Goal: Information Seeking & Learning: Find specific fact

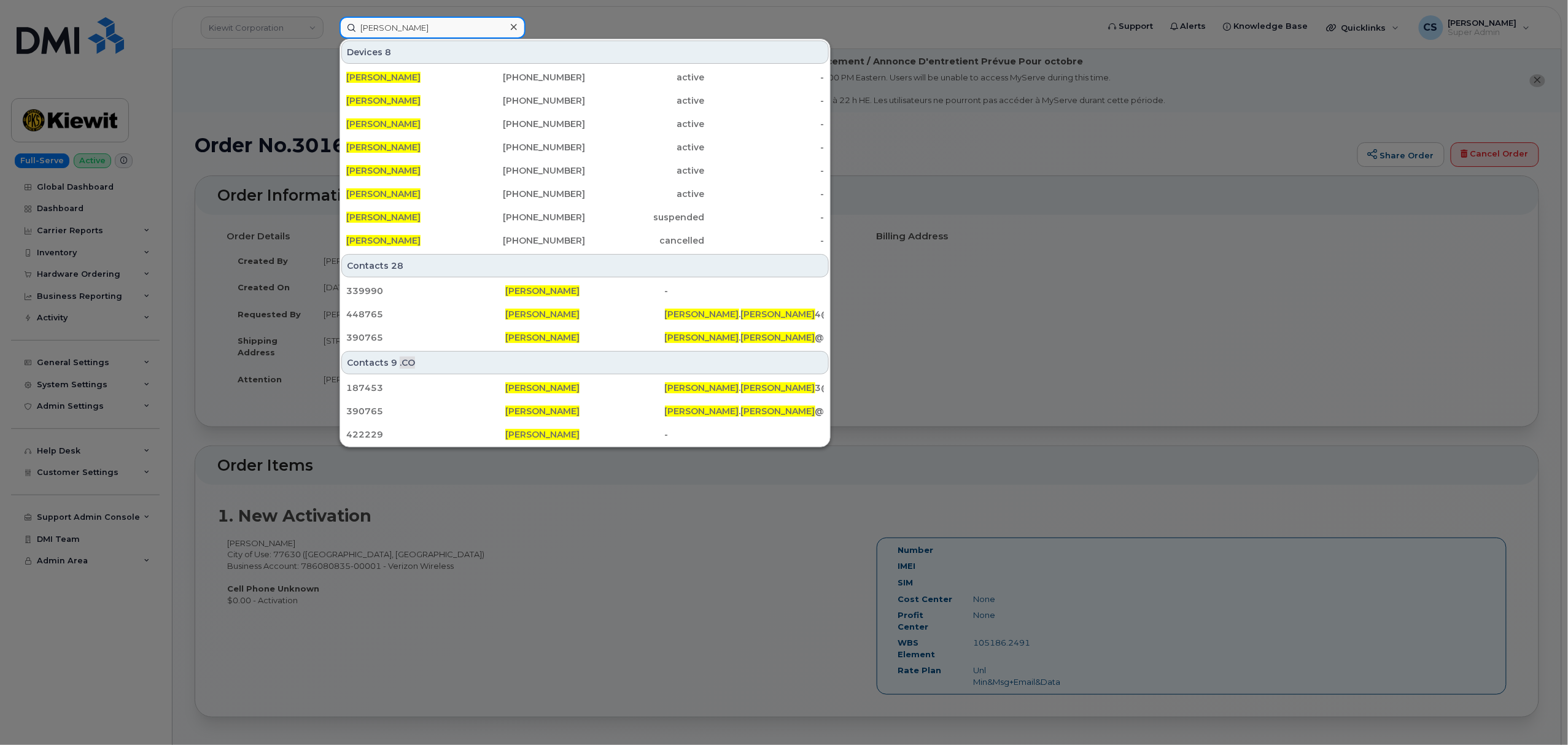
click at [441, 25] on input "Robert Allen" at bounding box center [432, 28] width 186 height 22
click at [438, 25] on input "Robert Allen" at bounding box center [432, 28] width 186 height 22
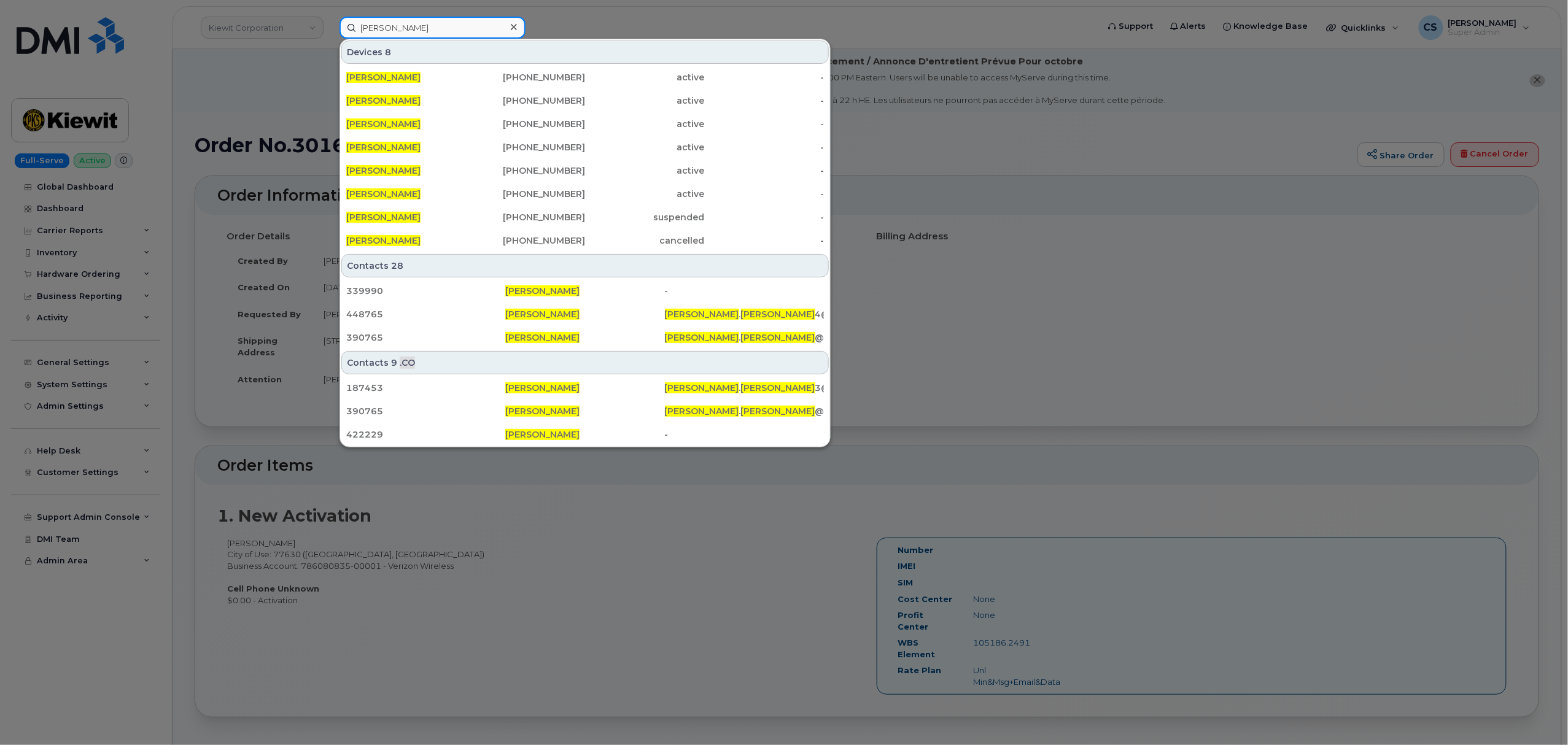
paste input "3039191007"
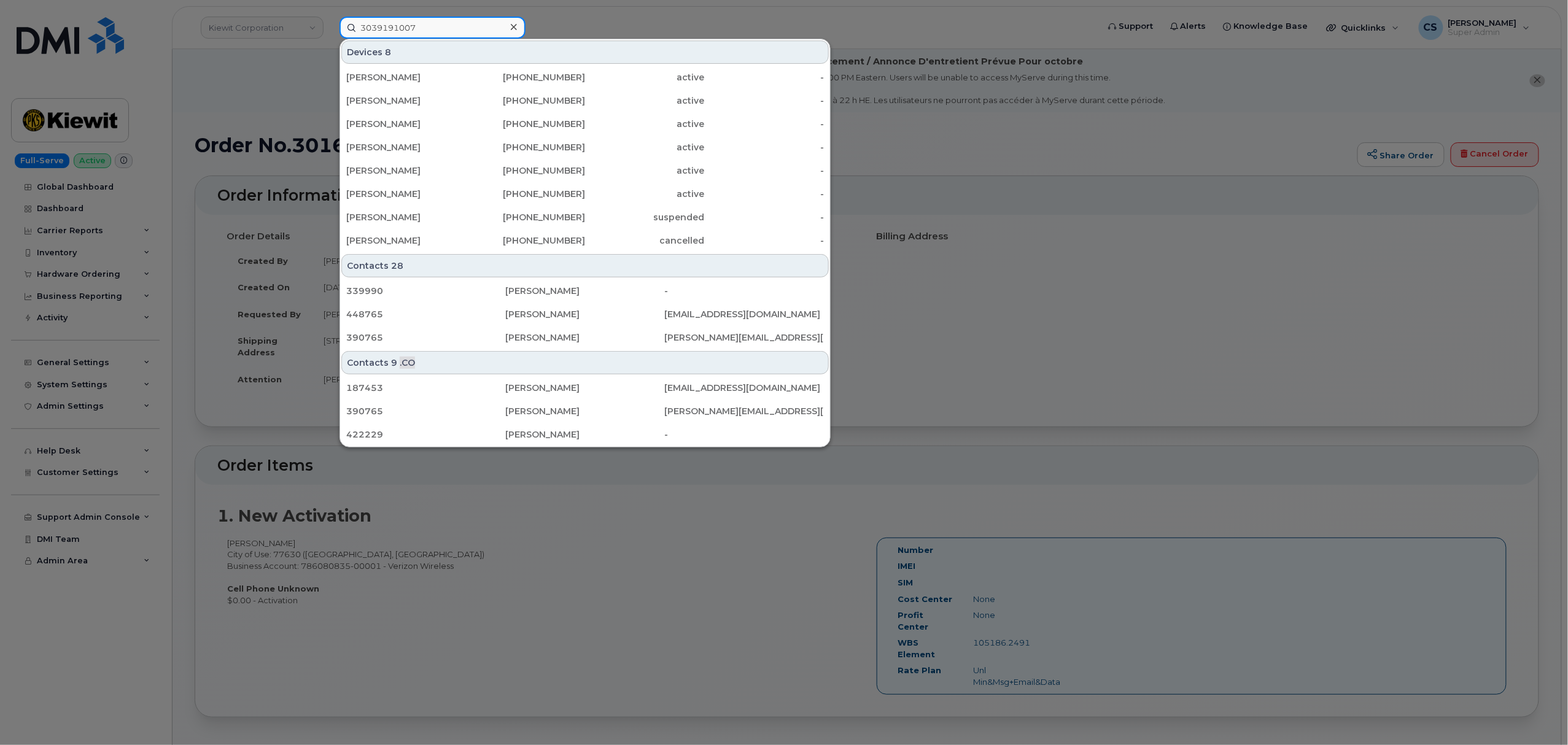
type input "3039191007"
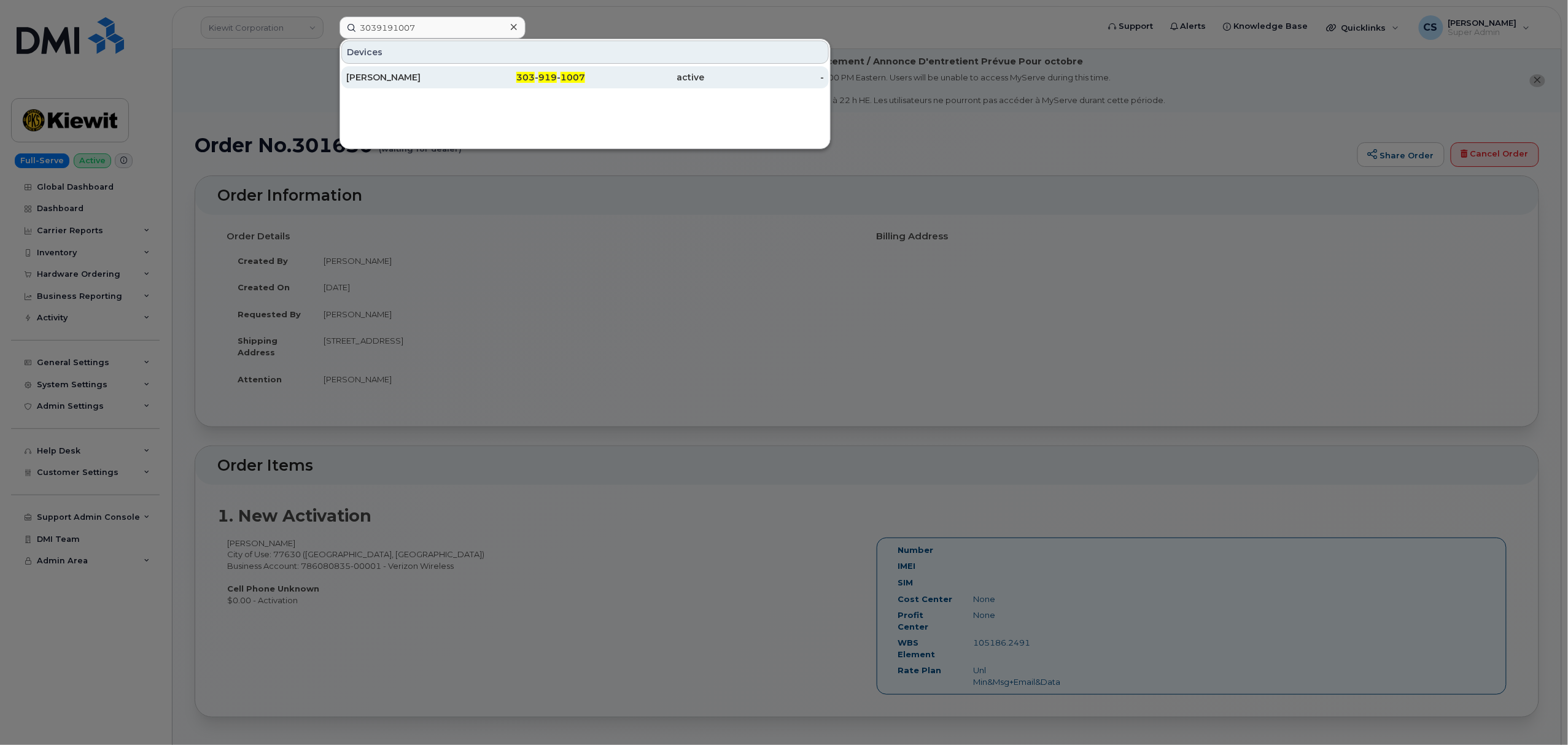
click at [546, 80] on span "919" at bounding box center [547, 77] width 19 height 11
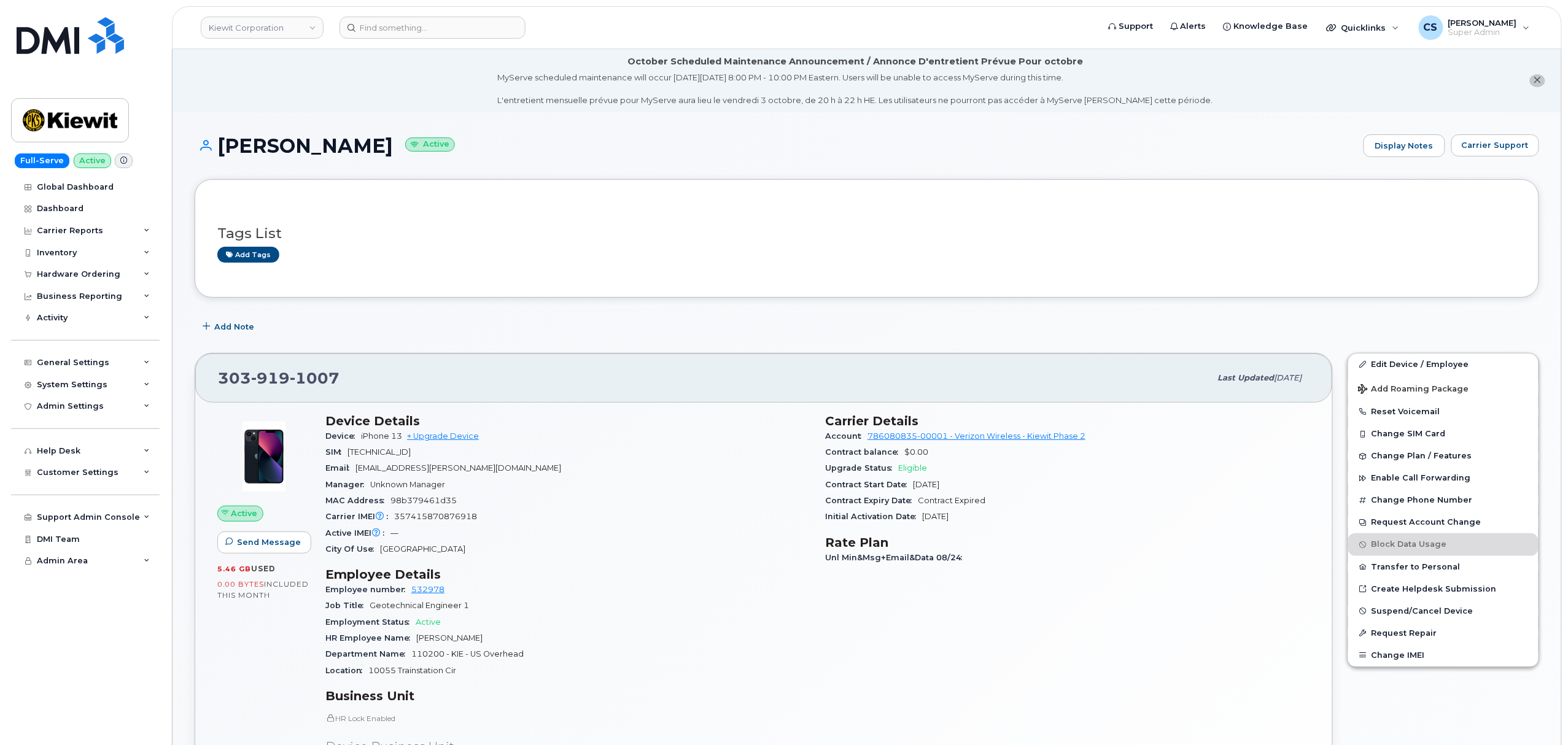
click at [282, 379] on span "919" at bounding box center [271, 378] width 39 height 19
click at [281, 378] on span "919" at bounding box center [271, 378] width 39 height 19
copy span "[PHONE_NUMBER]"
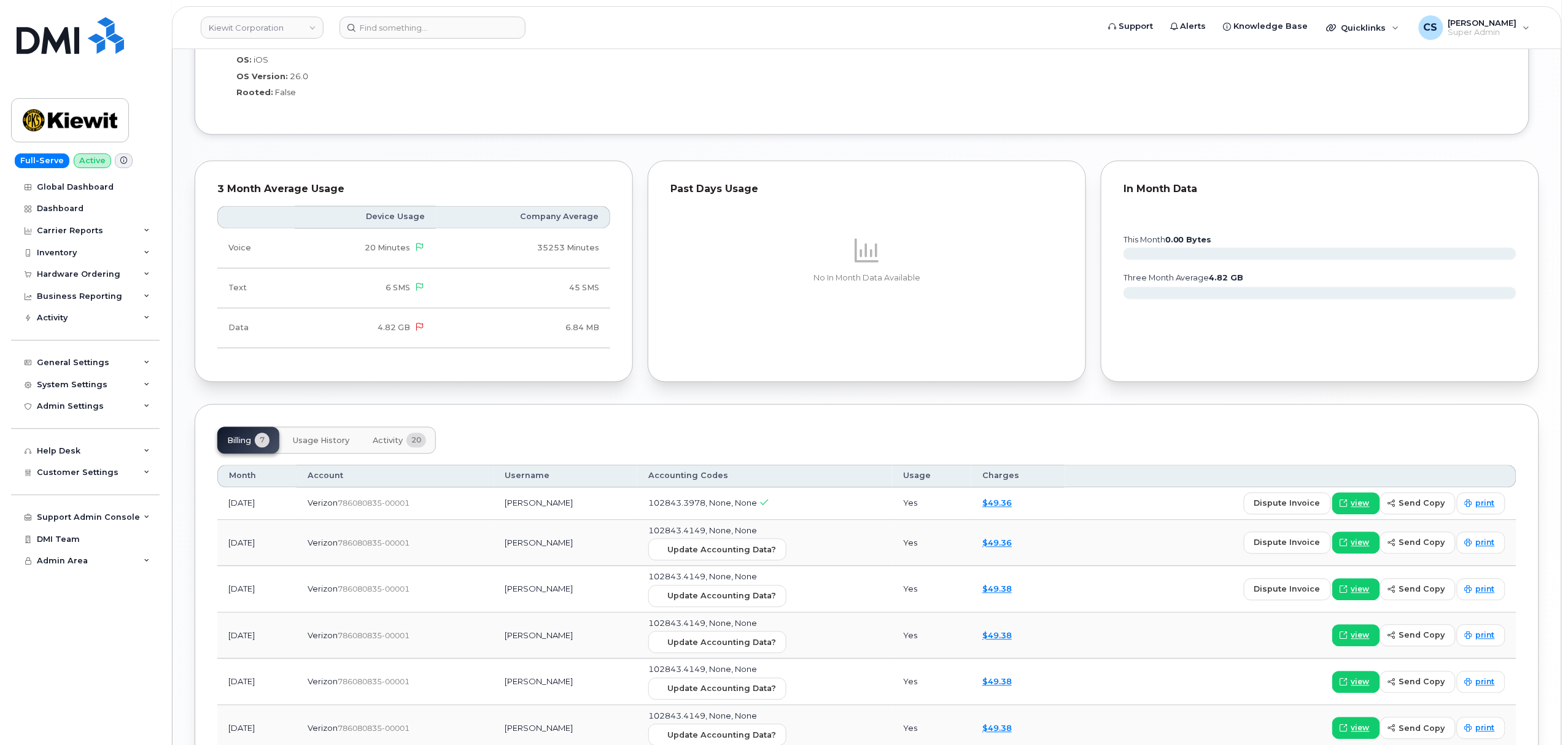
scroll to position [1194, 0]
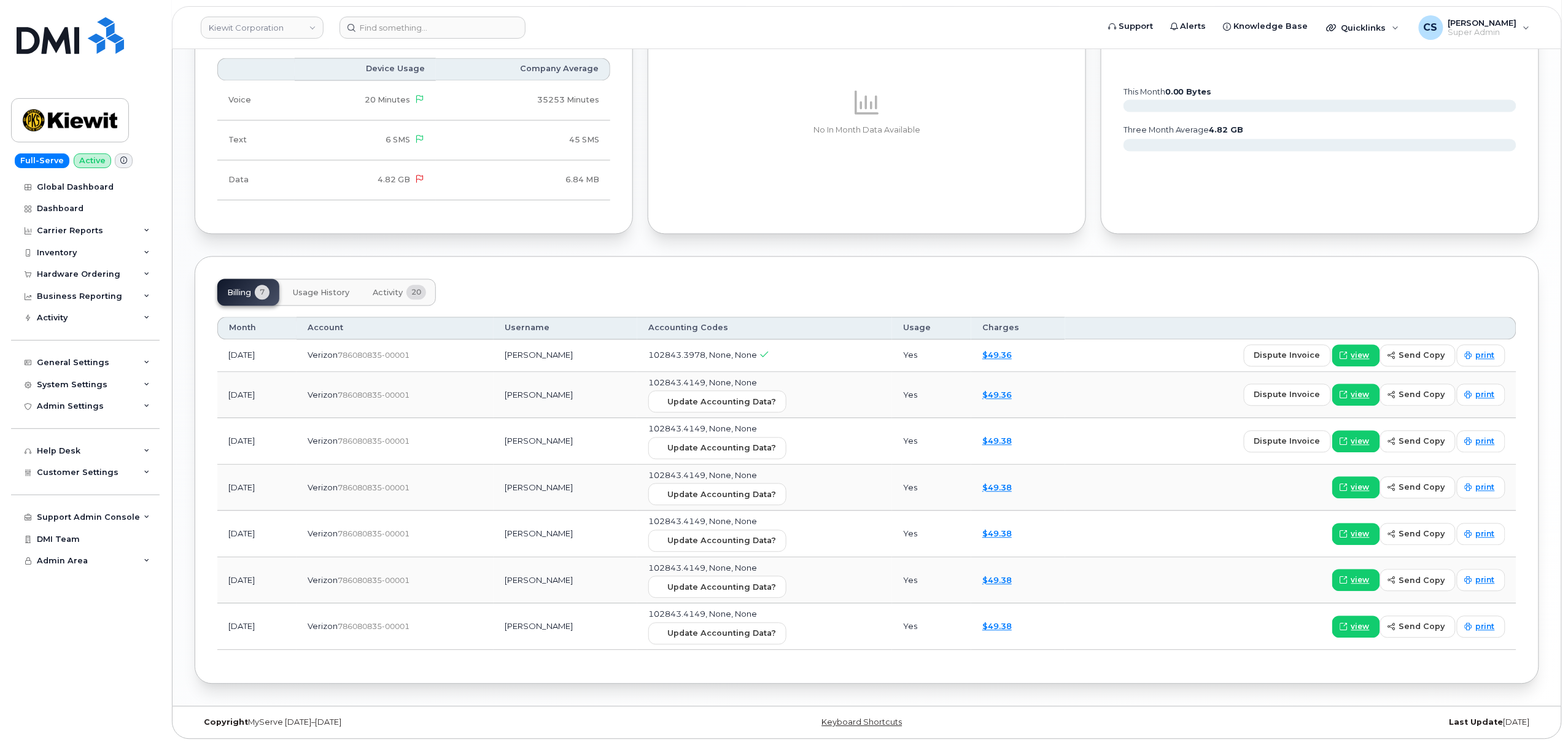
click at [382, 288] on span "Activity" at bounding box center [388, 292] width 30 height 10
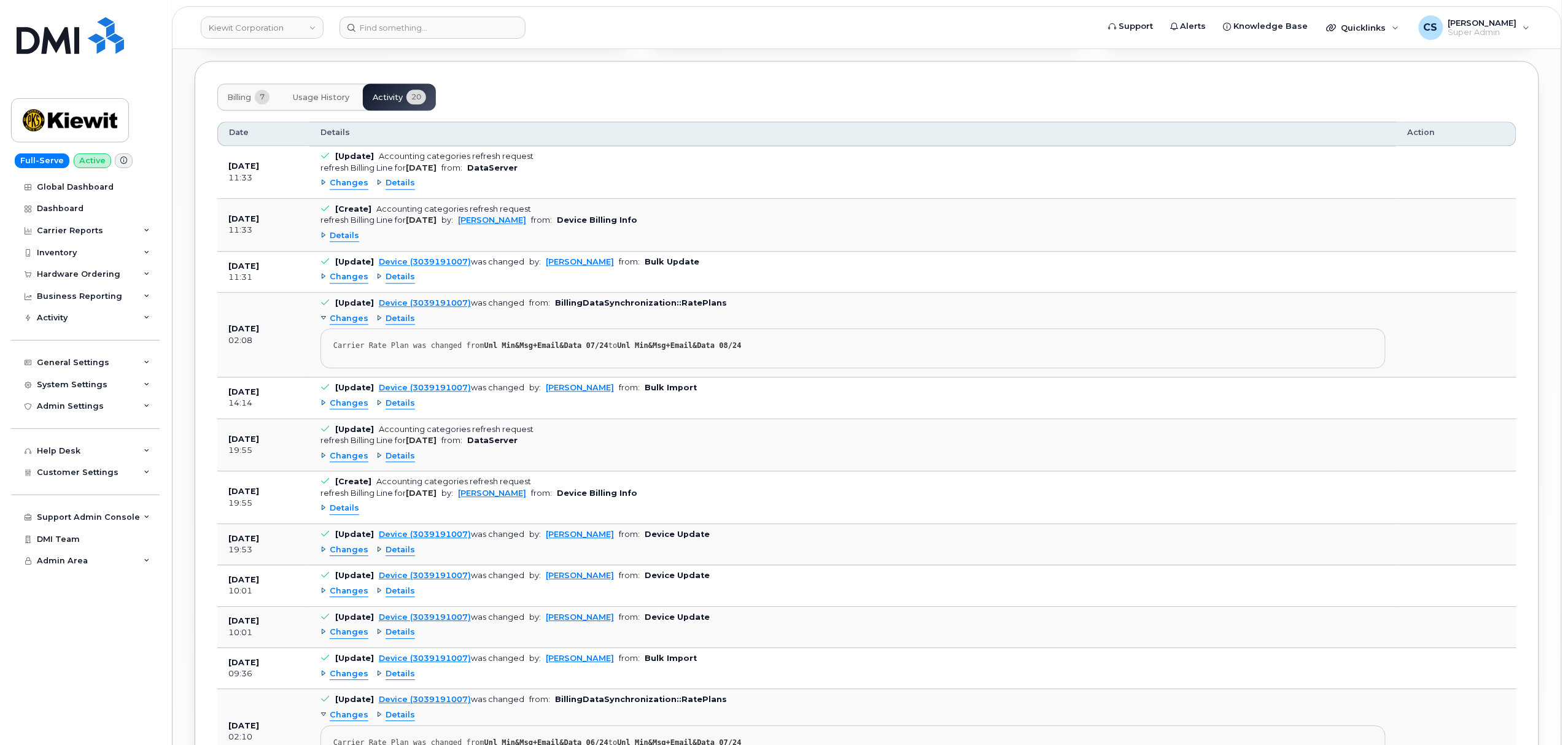
scroll to position [1166, 0]
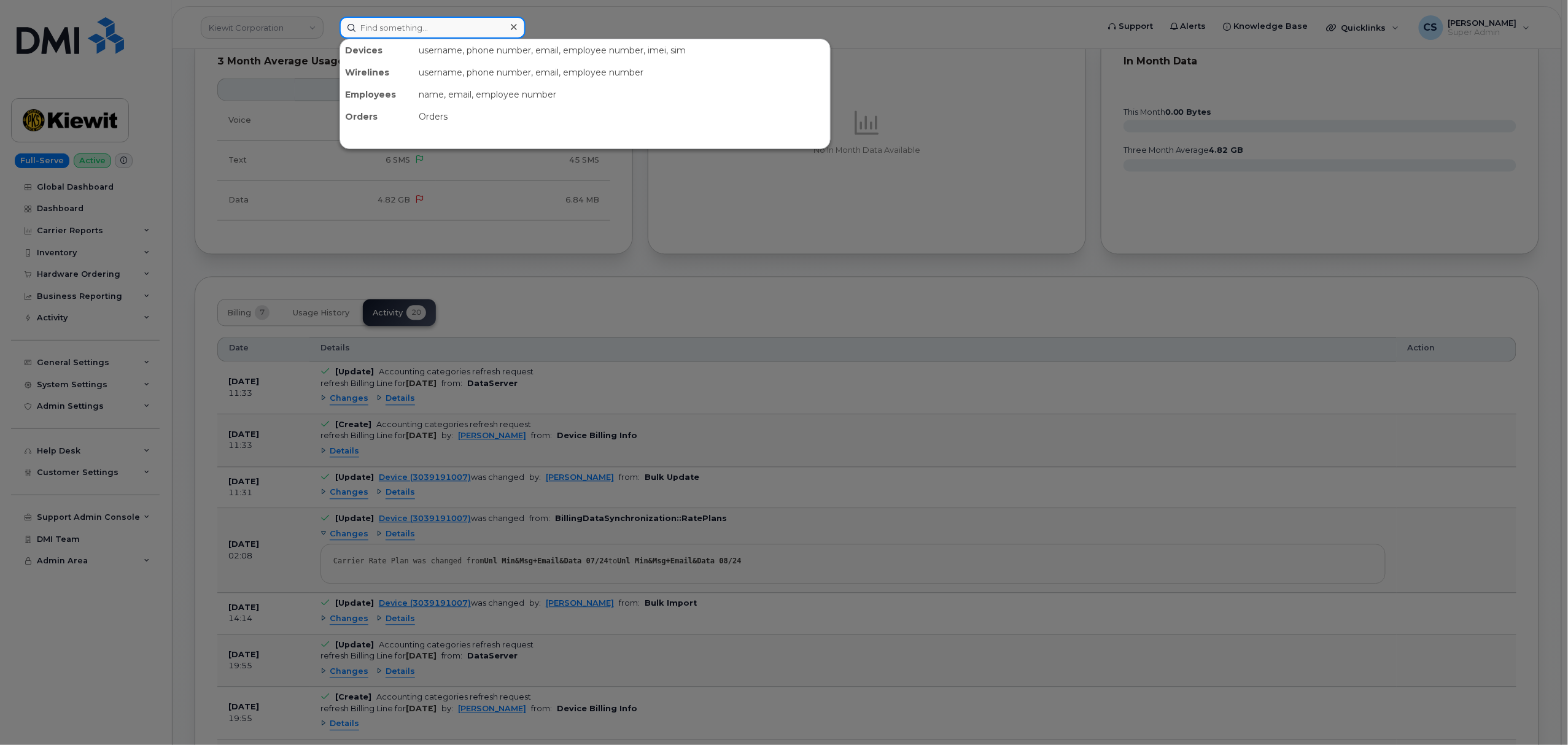
click at [389, 35] on input at bounding box center [432, 28] width 186 height 22
paste input "301150"
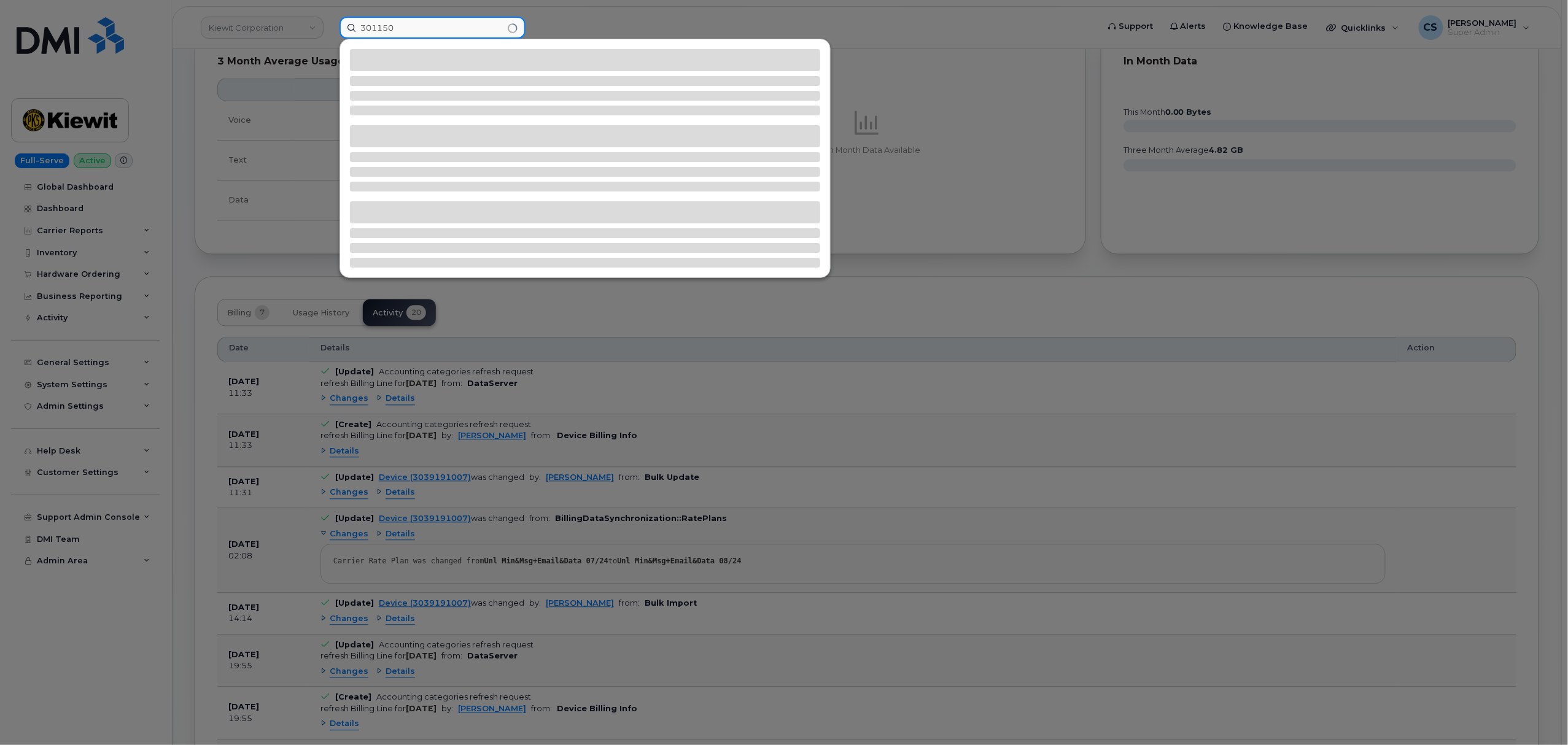
type input "301150"
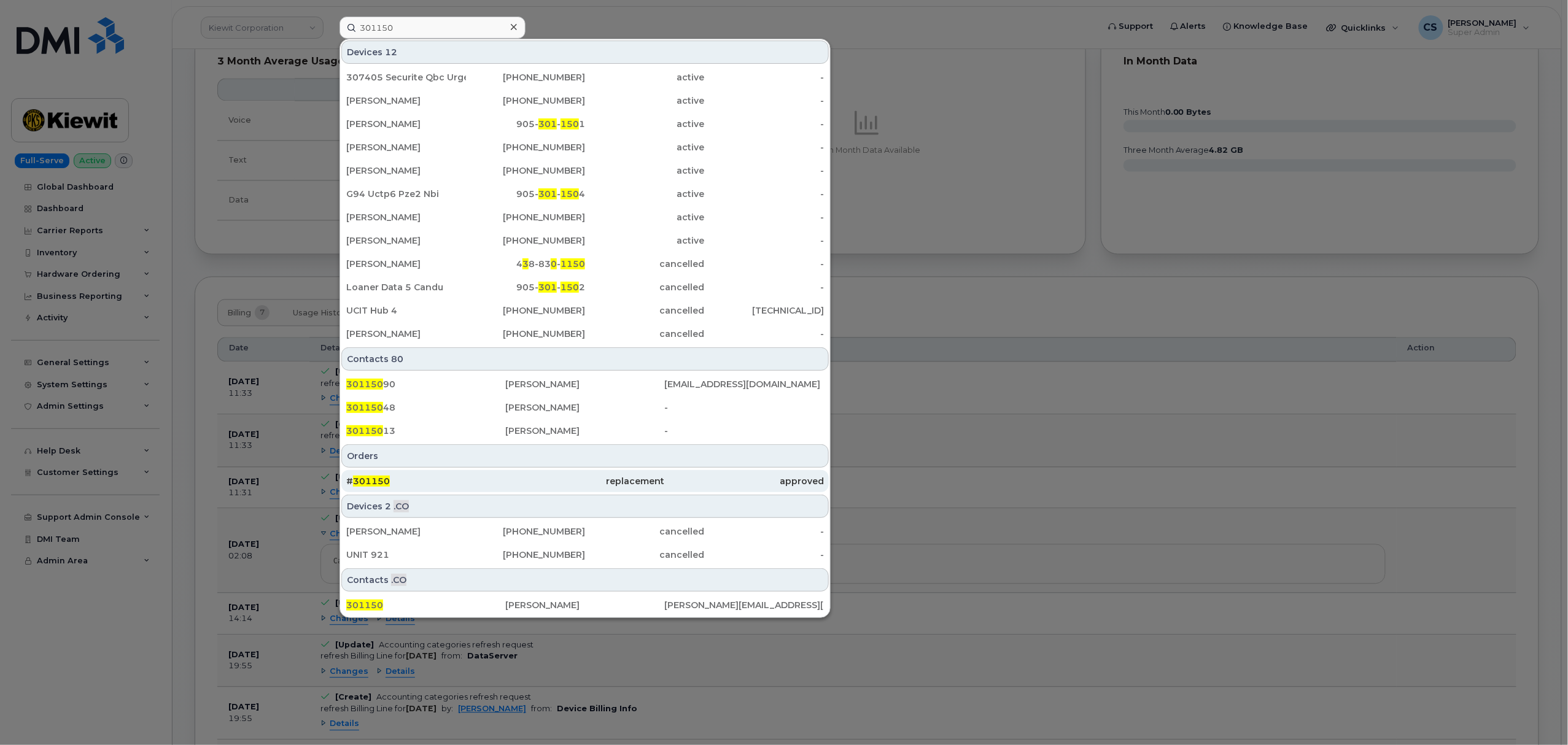
click at [365, 479] on span "301150" at bounding box center [372, 481] width 37 height 11
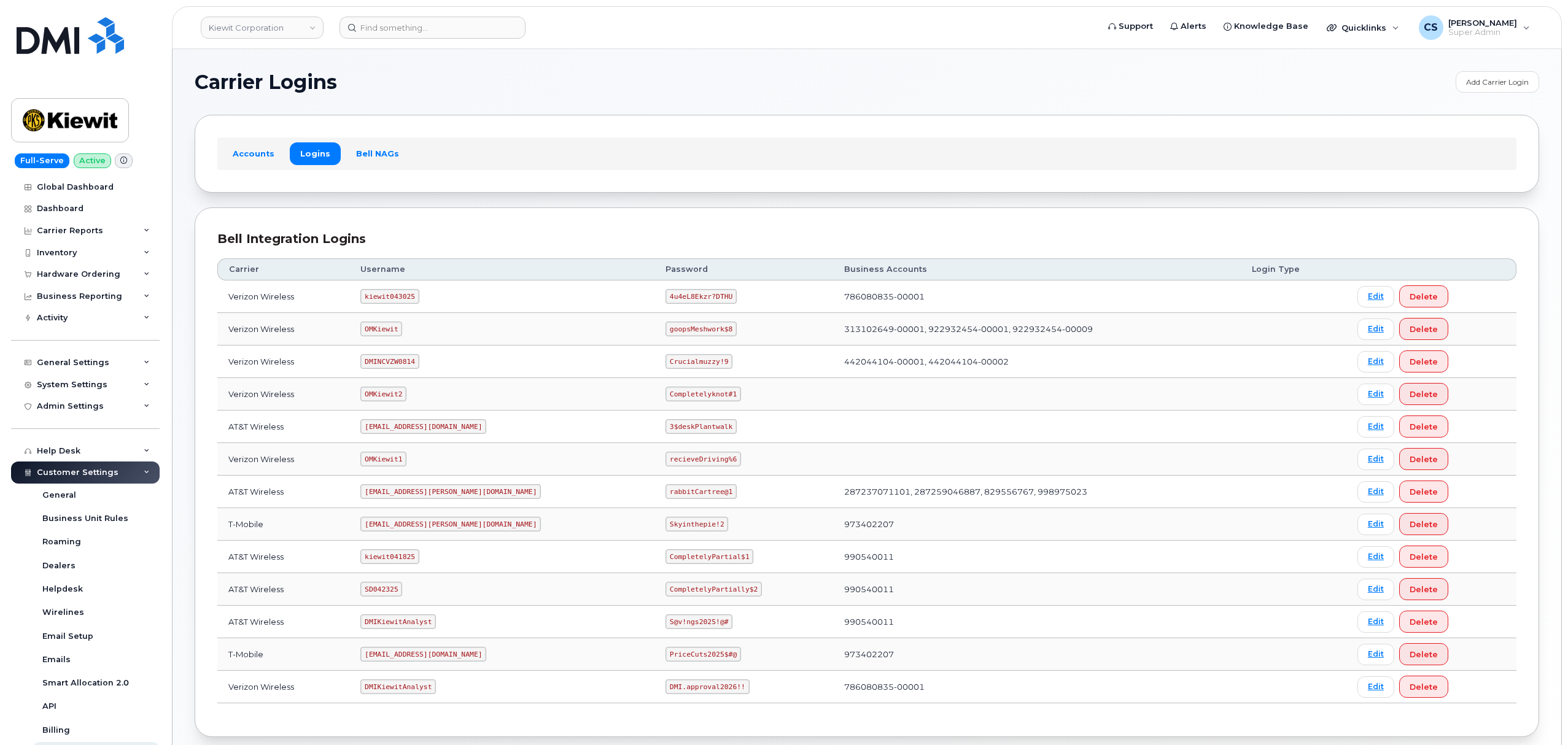
scroll to position [67, 0]
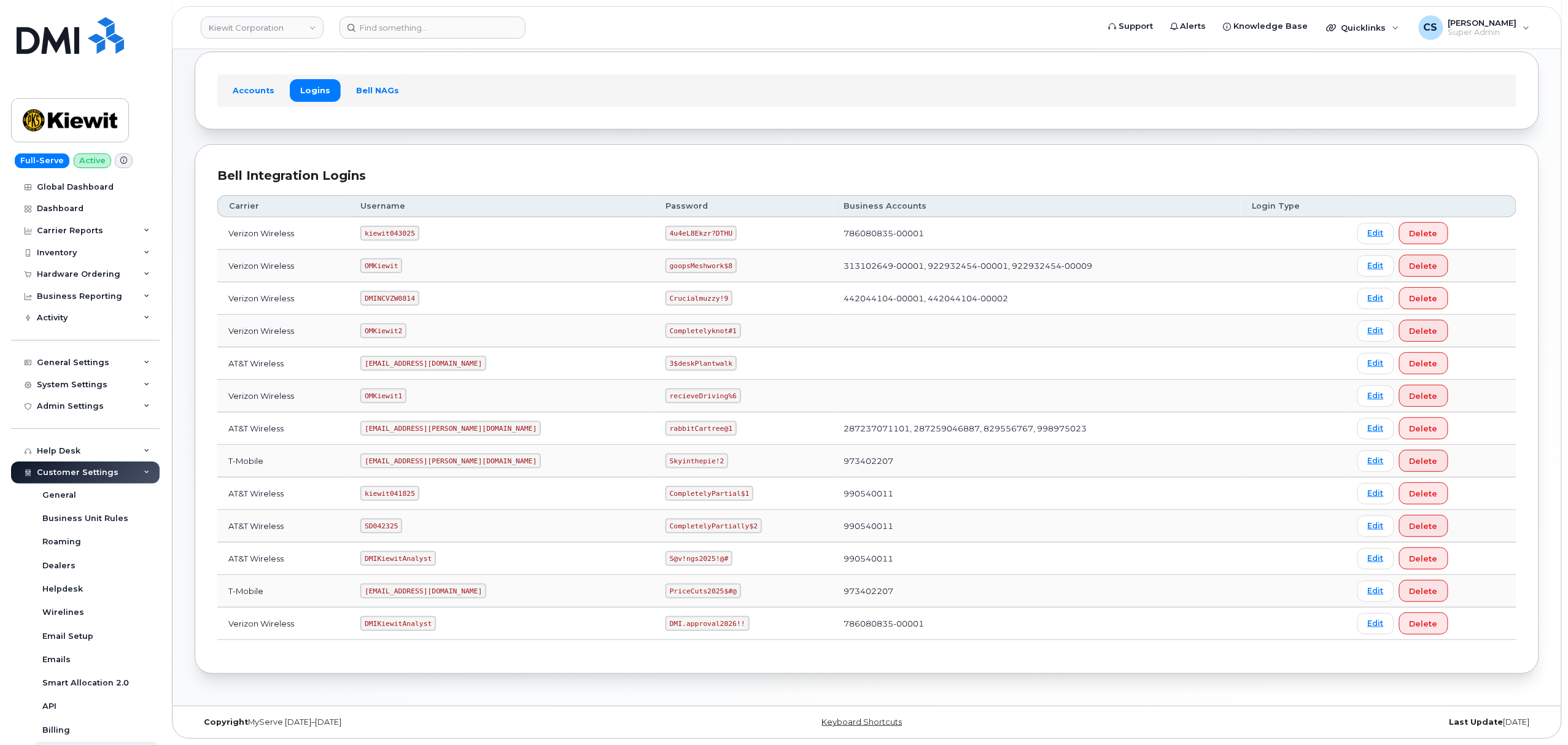
click at [395, 227] on code "kiewit043025" at bounding box center [390, 233] width 59 height 14
copy code "kiewit043025"
drag, startPoint x: 670, startPoint y: 230, endPoint x: 614, endPoint y: 230, distance: 56.0
click at [666, 230] on code "4u4eL8Ekzr?DTHU" at bounding box center [701, 233] width 71 height 14
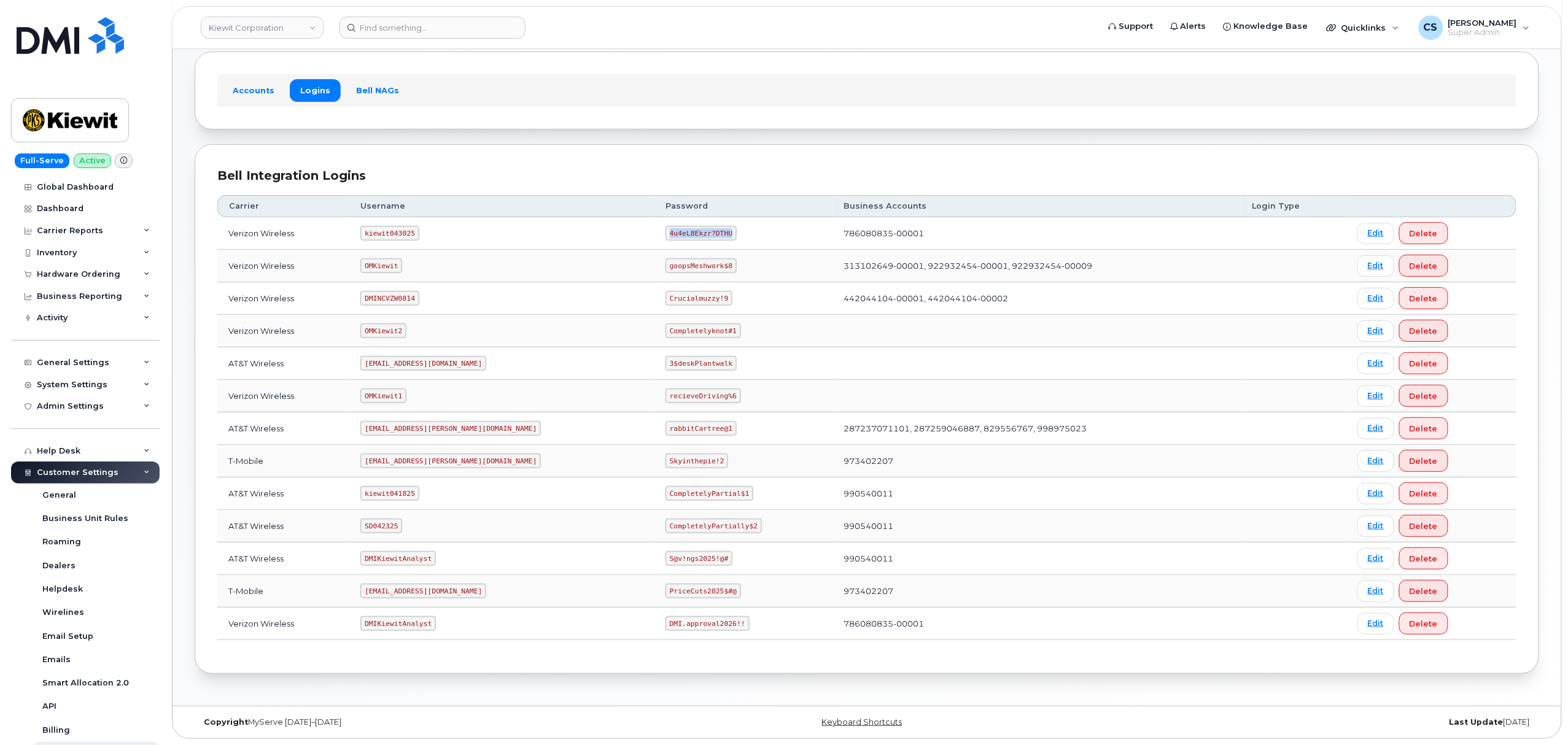
copy code "4u4eL8Ekzr?DTHU"
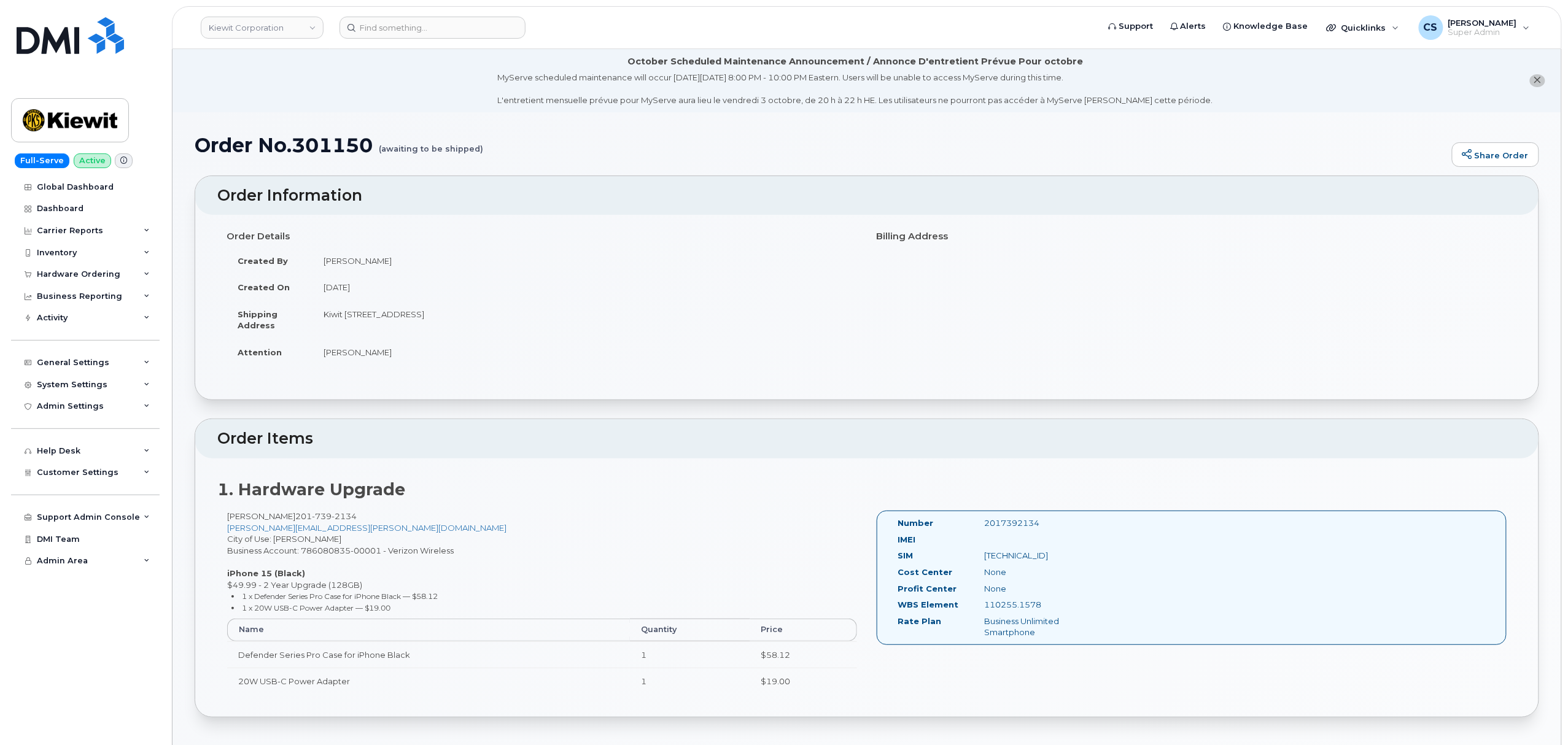
click at [990, 523] on div "2017392134" at bounding box center [1035, 523] width 122 height 12
copy div "2017392134"
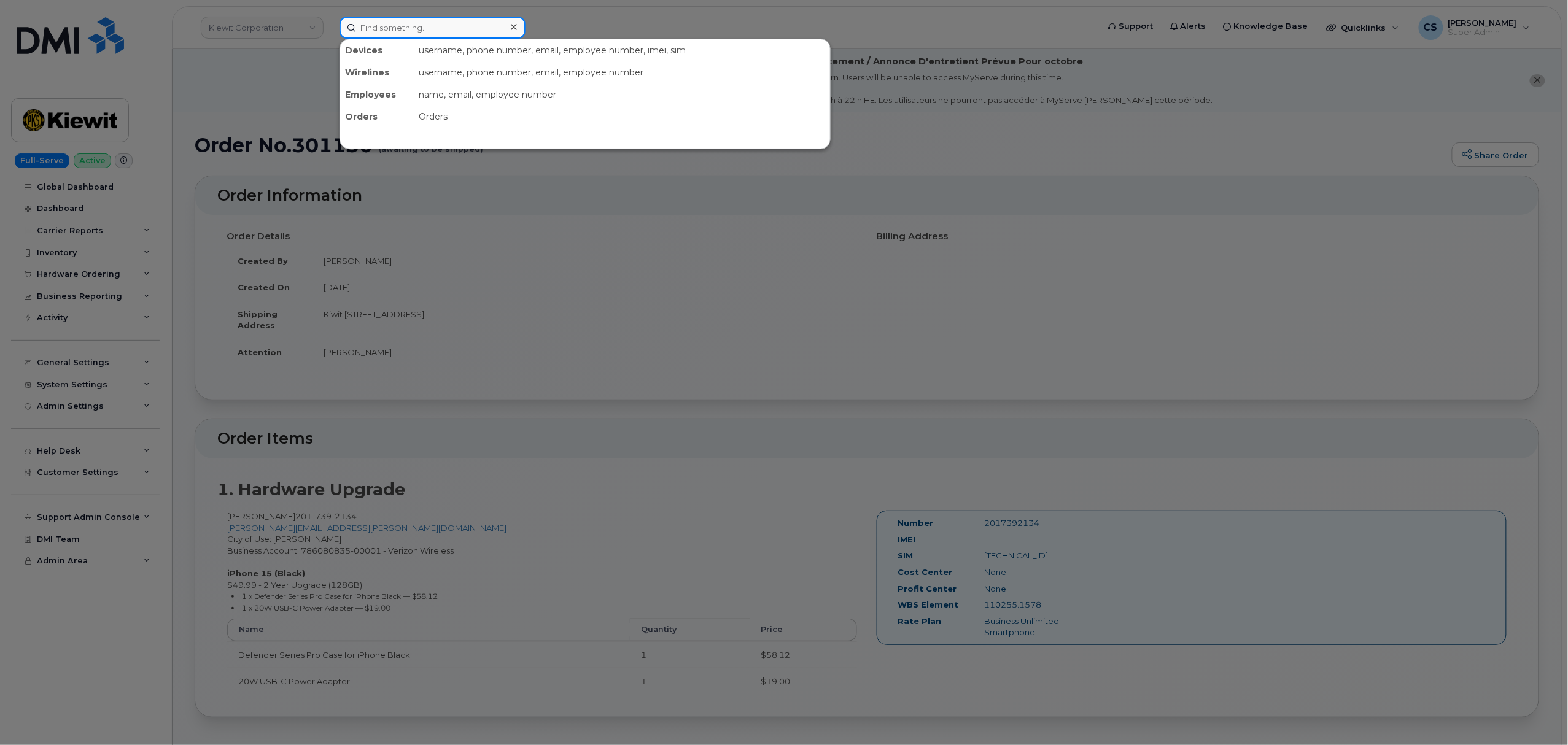
click at [414, 28] on input at bounding box center [432, 28] width 186 height 22
paste input "302009"
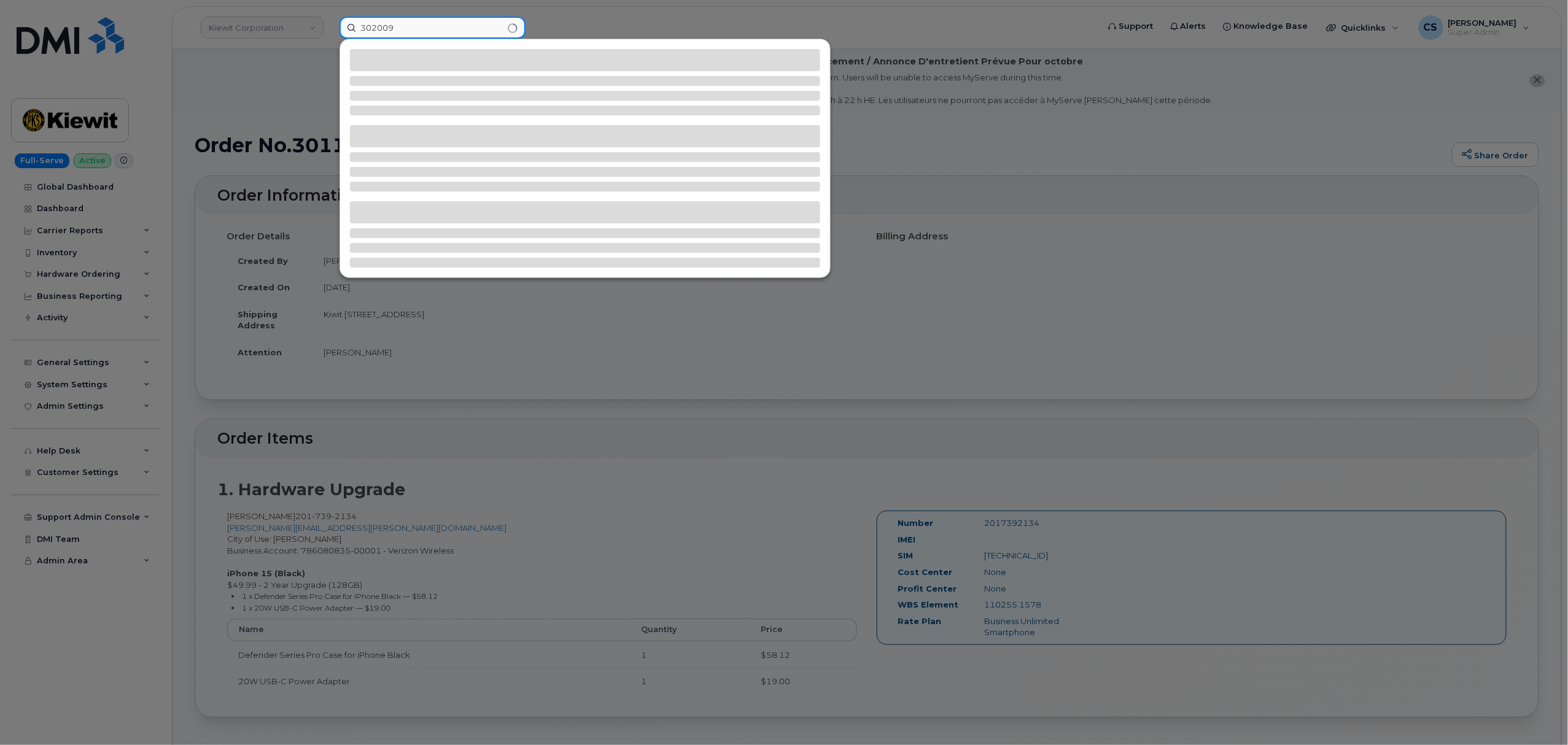
type input "302009"
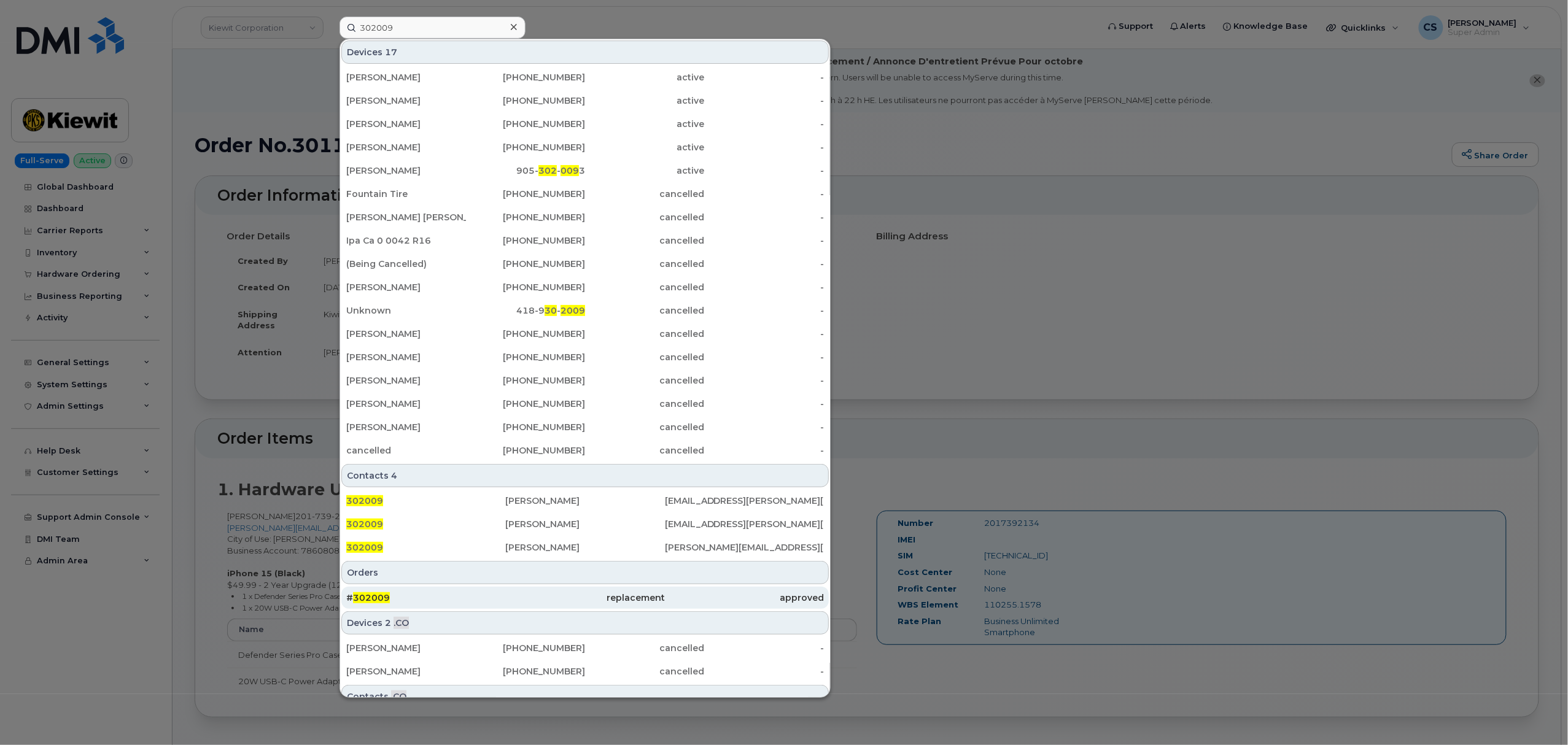
click at [371, 597] on span "302009" at bounding box center [372, 598] width 37 height 11
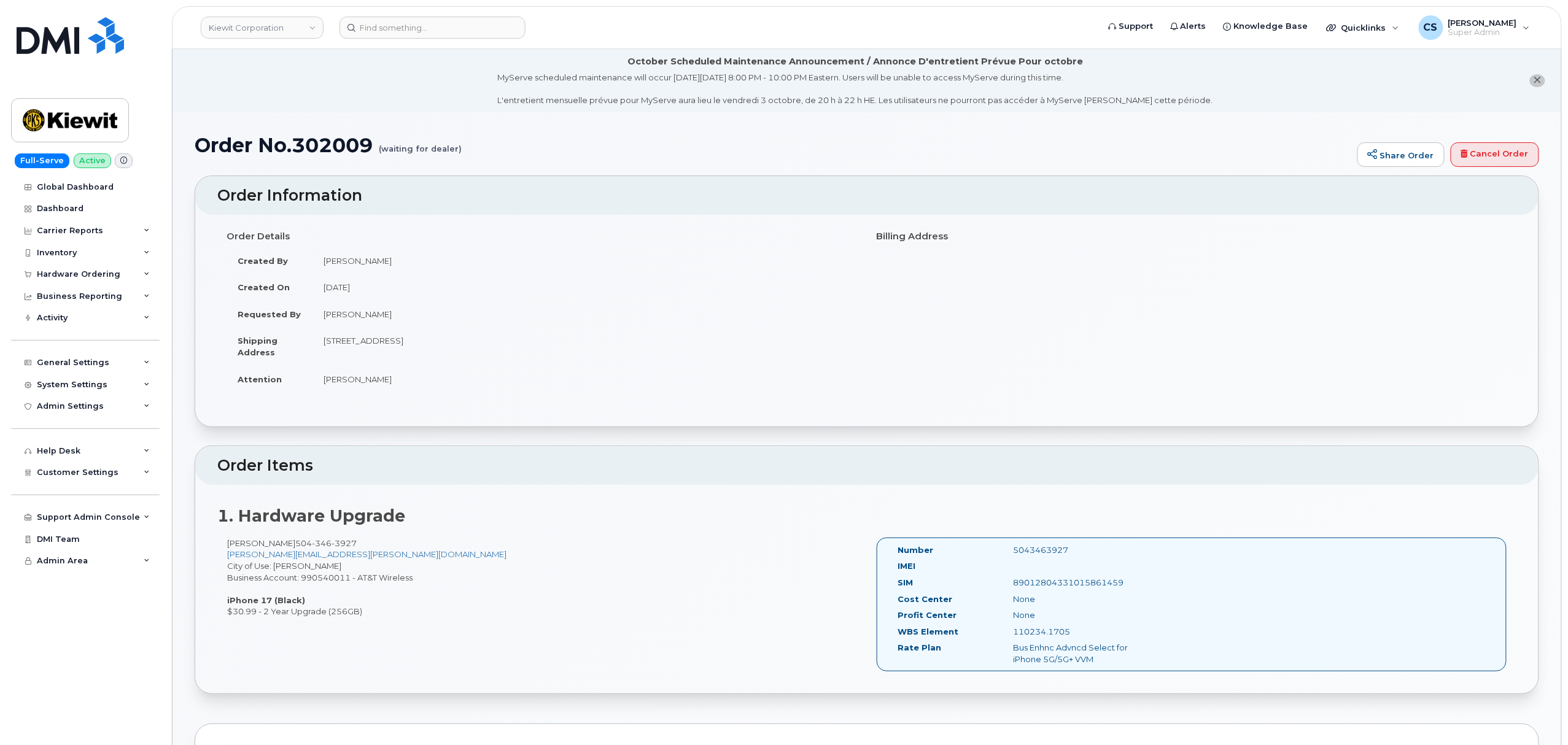
click at [1051, 550] on div "5043463927" at bounding box center [1084, 550] width 162 height 12
copy div "5043463927"
click at [1037, 550] on div "5043463927" at bounding box center [1084, 550] width 162 height 12
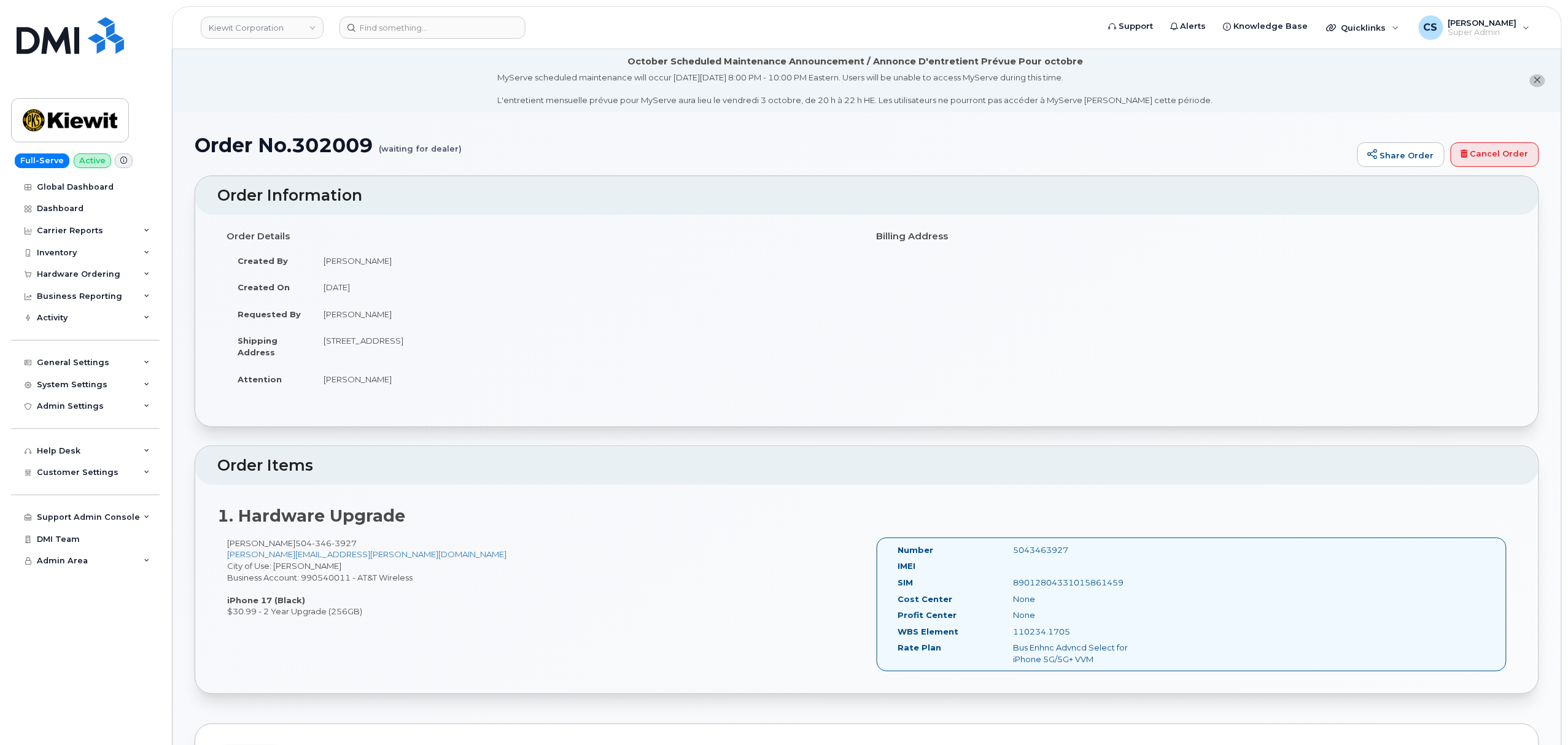
click at [1037, 550] on div "5043463927" at bounding box center [1084, 550] width 162 height 12
copy div "5043463927"
click at [786, 363] on td "9 Forest Ave, Metairie, LA, 70005, USA" at bounding box center [585, 345] width 545 height 38
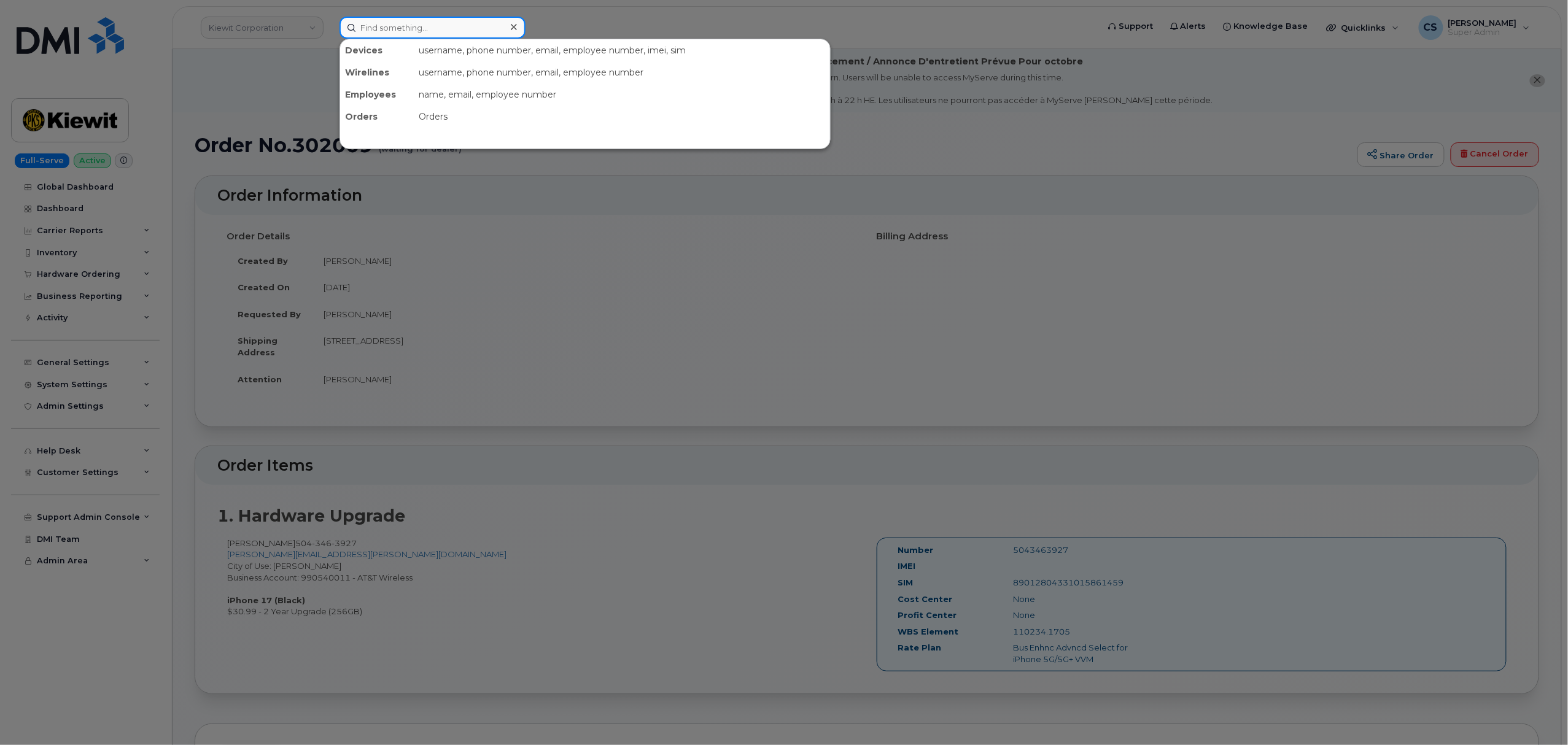
click at [420, 31] on input at bounding box center [432, 28] width 186 height 22
paste input "8574982494"
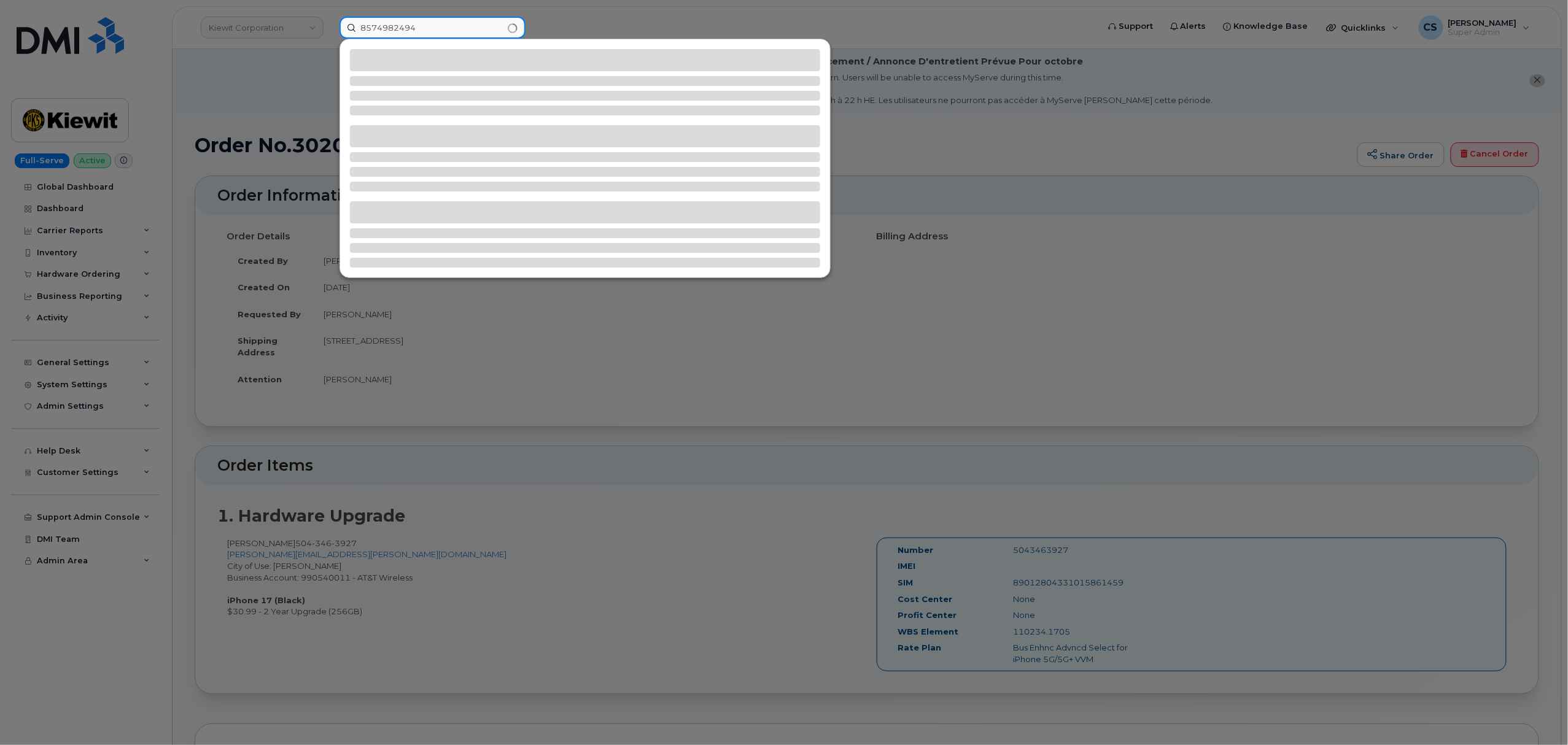
type input "8574982494"
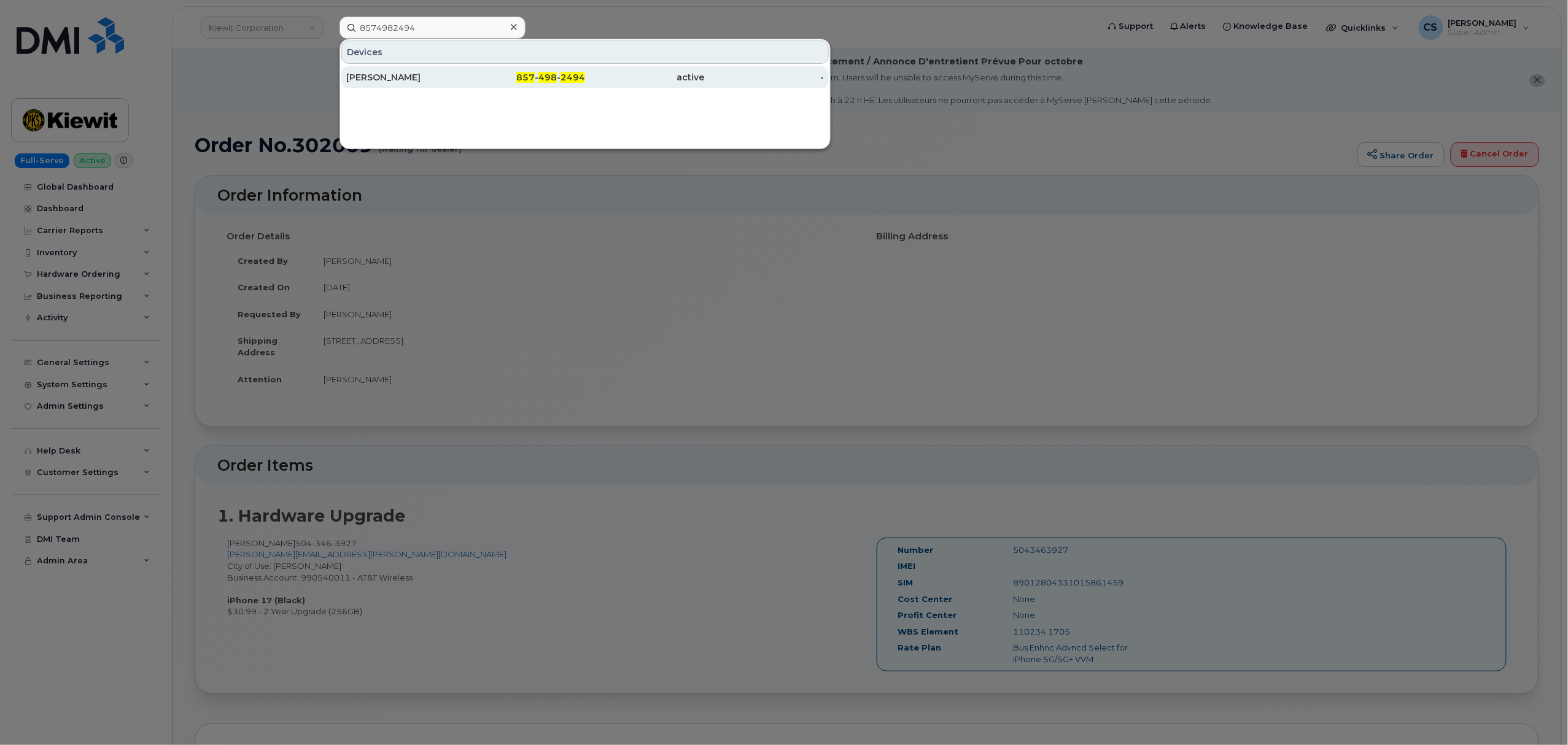
click at [536, 80] on div "857 - 498 - 2494" at bounding box center [526, 77] width 120 height 12
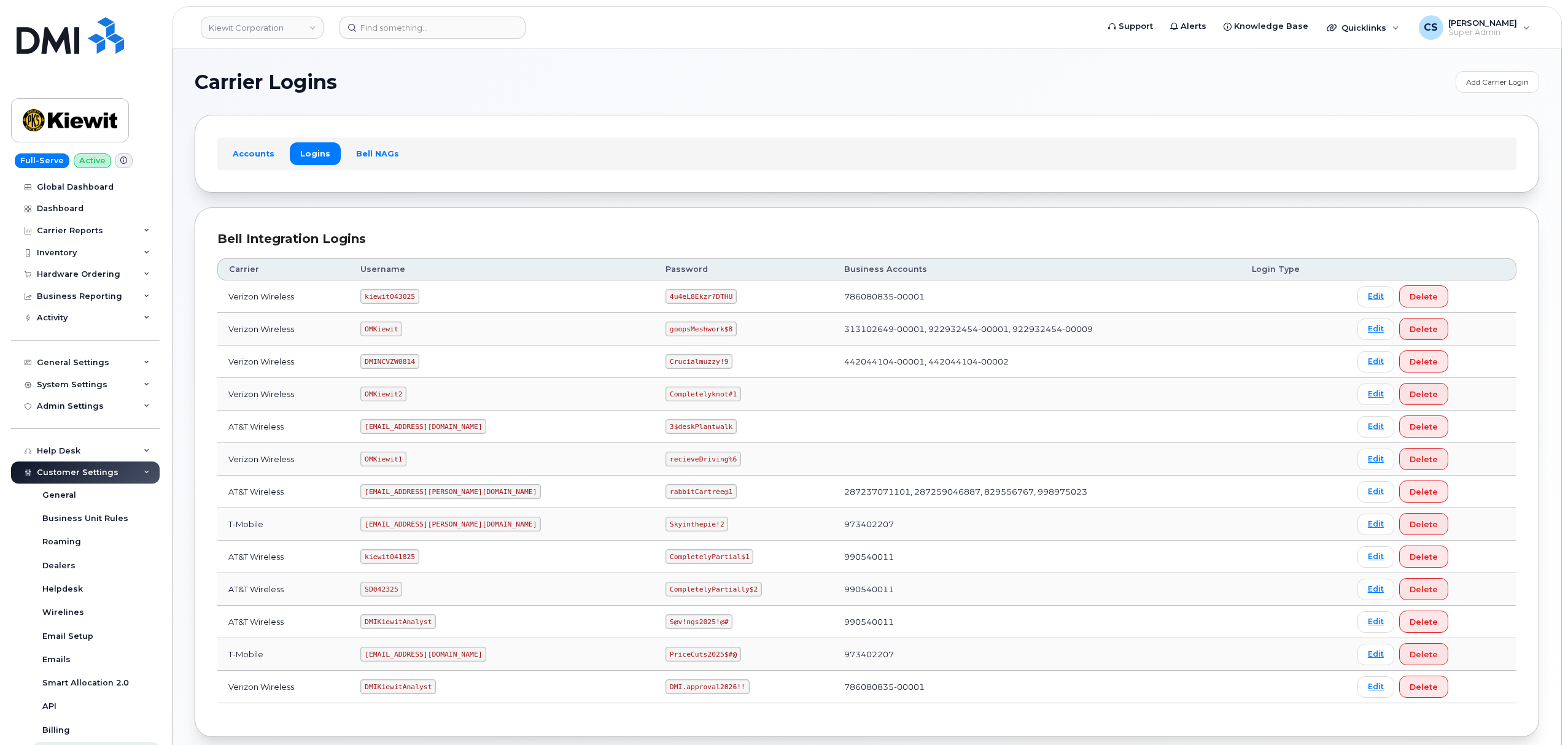
scroll to position [67, 0]
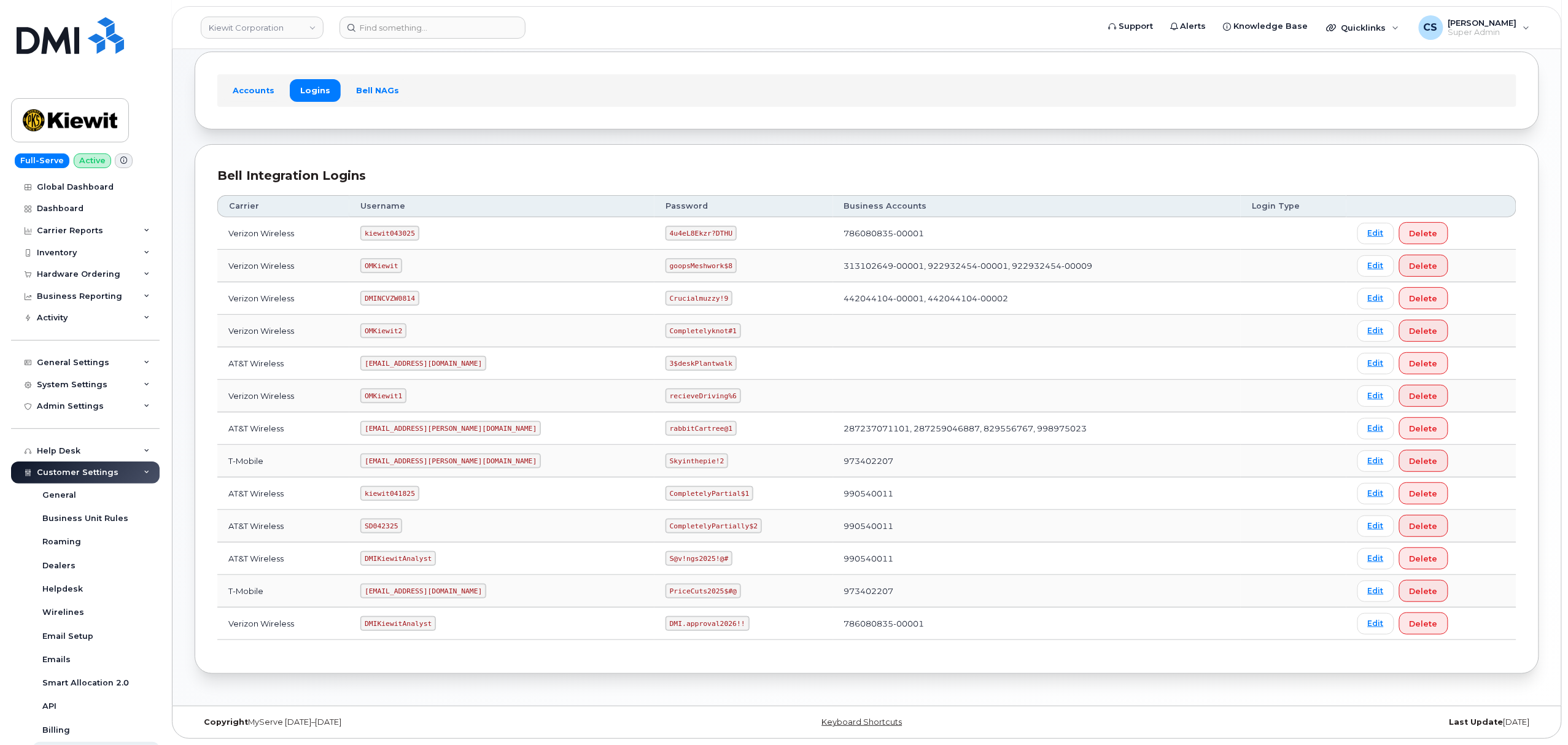
click at [402, 521] on code "SD042325" at bounding box center [381, 526] width 42 height 14
copy code "SD042325"
drag, startPoint x: 695, startPoint y: 523, endPoint x: 602, endPoint y: 528, distance: 93.1
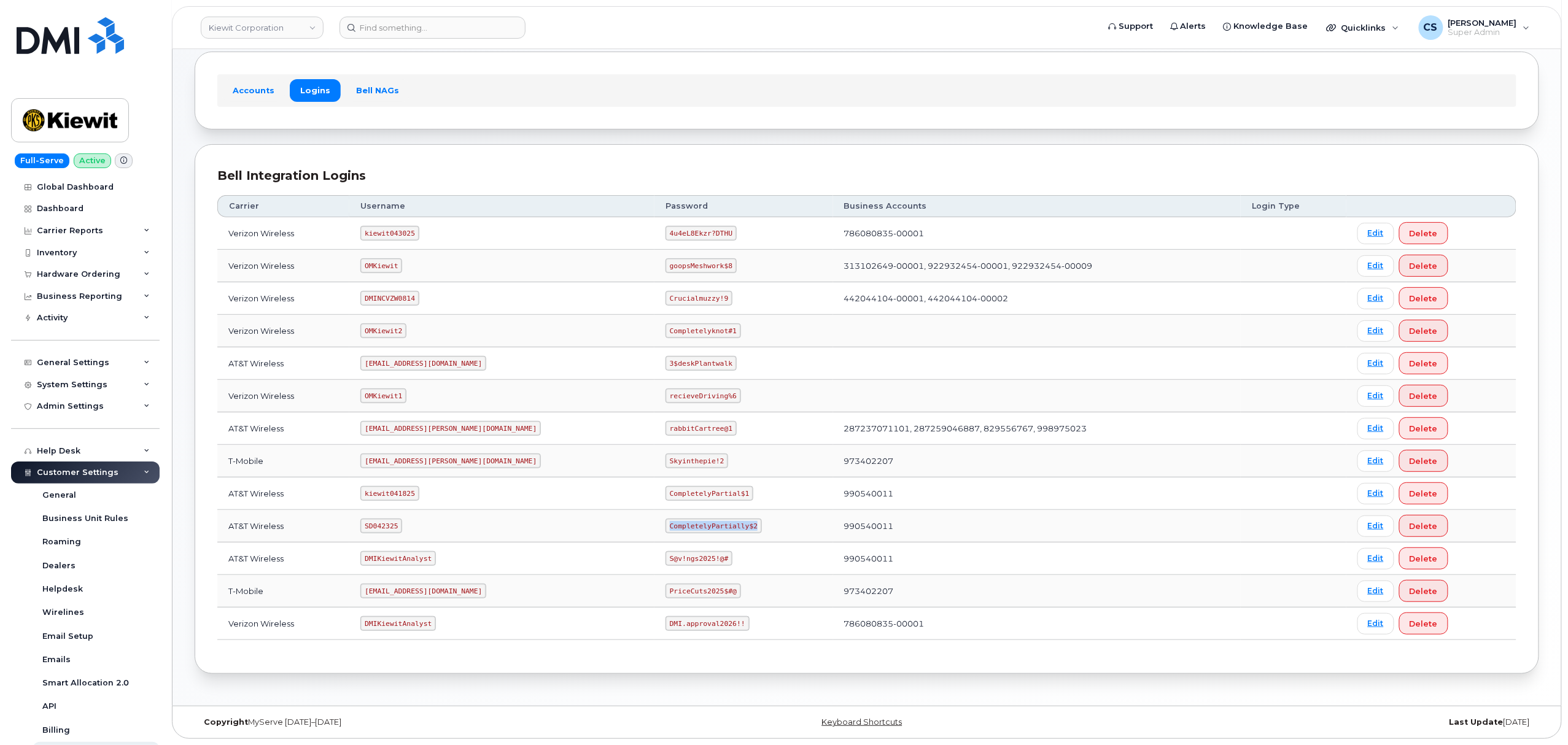
click at [655, 528] on td "CompletelyPartially$2" at bounding box center [744, 526] width 179 height 32
copy code "CompletelyPartially$2"
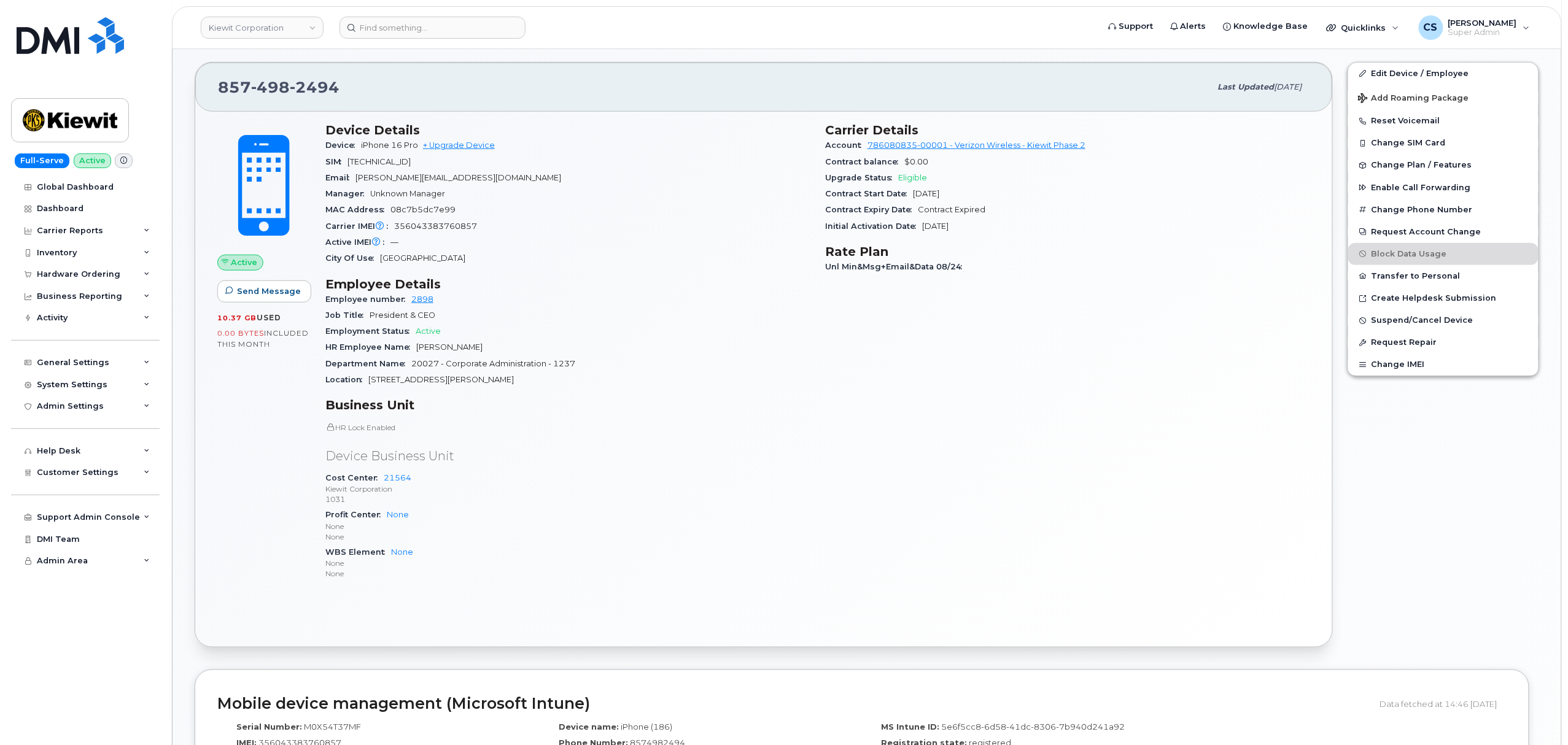
scroll to position [409, 0]
drag, startPoint x: 438, startPoint y: 297, endPoint x: 410, endPoint y: 303, distance: 28.6
click at [410, 303] on div "Employee number 2898" at bounding box center [568, 299] width 485 height 16
copy link "2898"
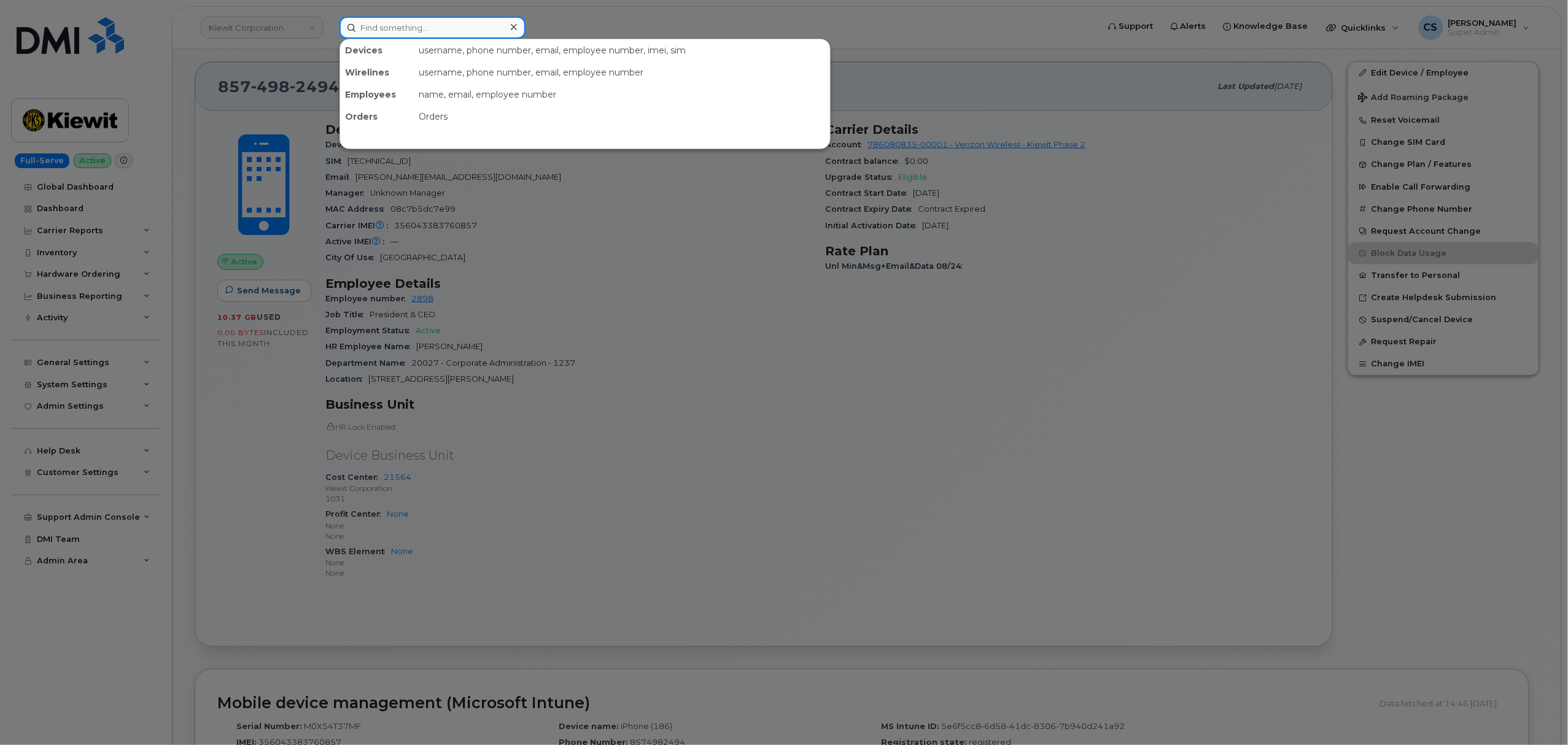
click at [383, 28] on input at bounding box center [432, 28] width 186 height 22
click at [383, 30] on input at bounding box center [432, 28] width 186 height 22
paste input "300000"
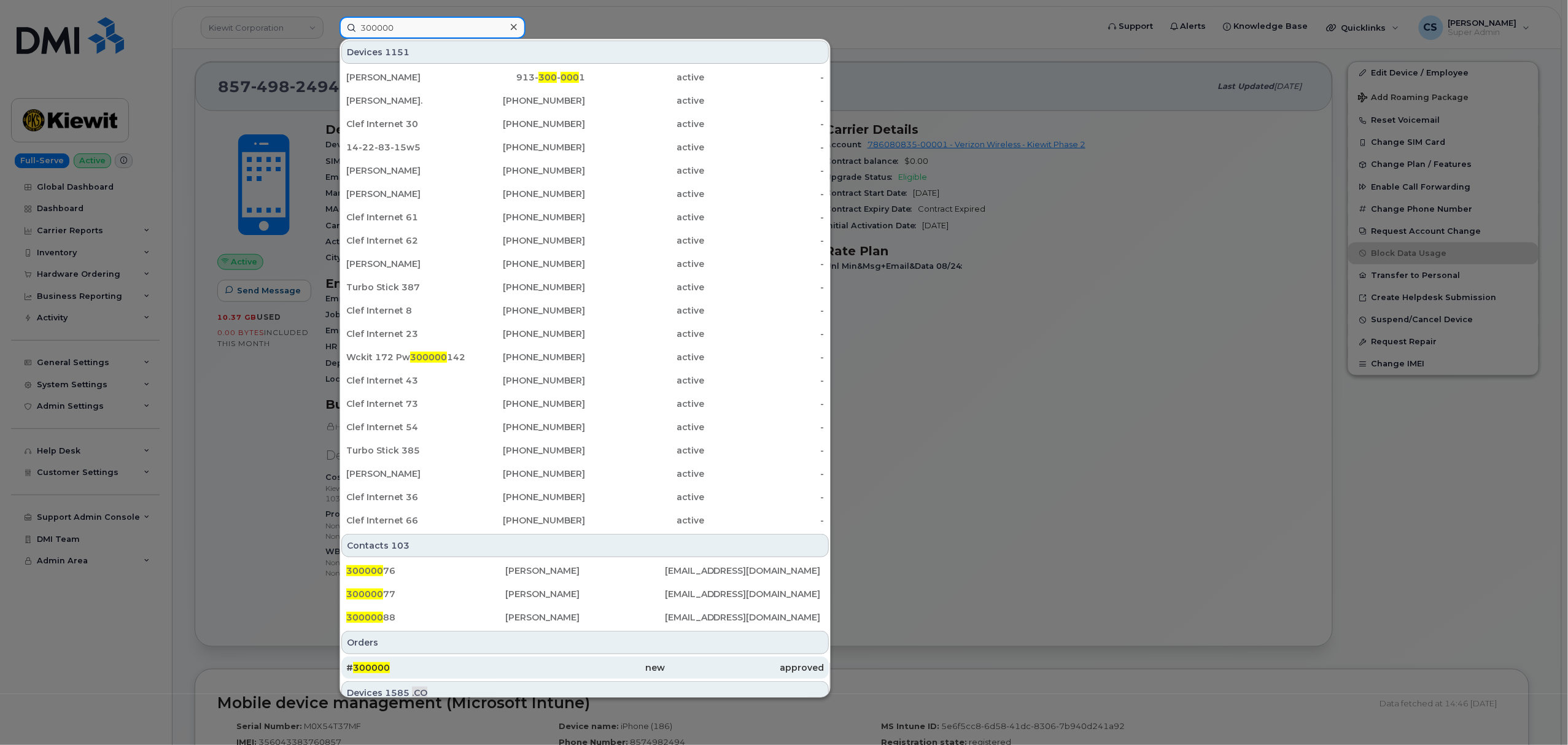
type input "300000"
click at [372, 671] on span "300000" at bounding box center [372, 667] width 37 height 11
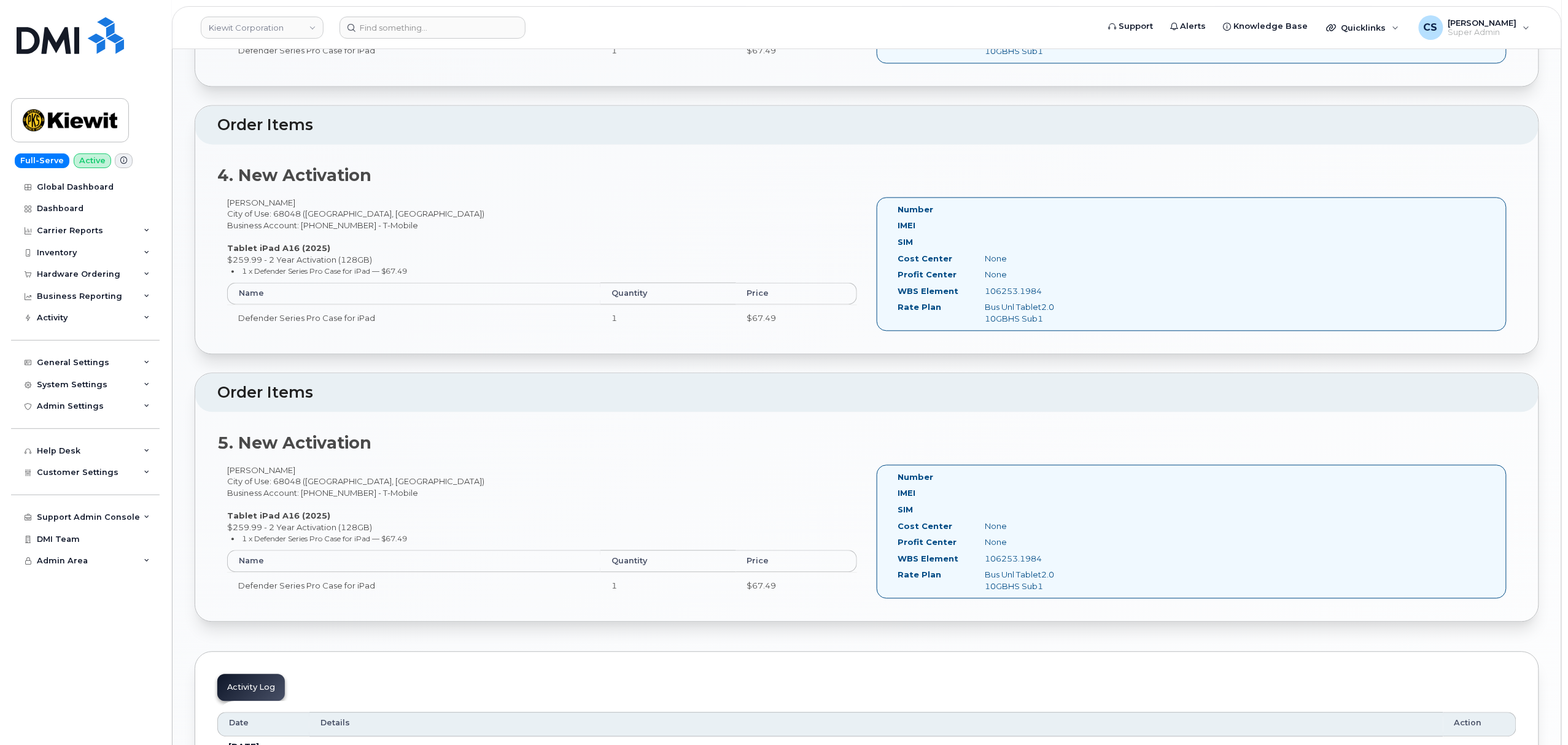
scroll to position [1145, 0]
click at [465, 30] on input at bounding box center [432, 28] width 186 height 22
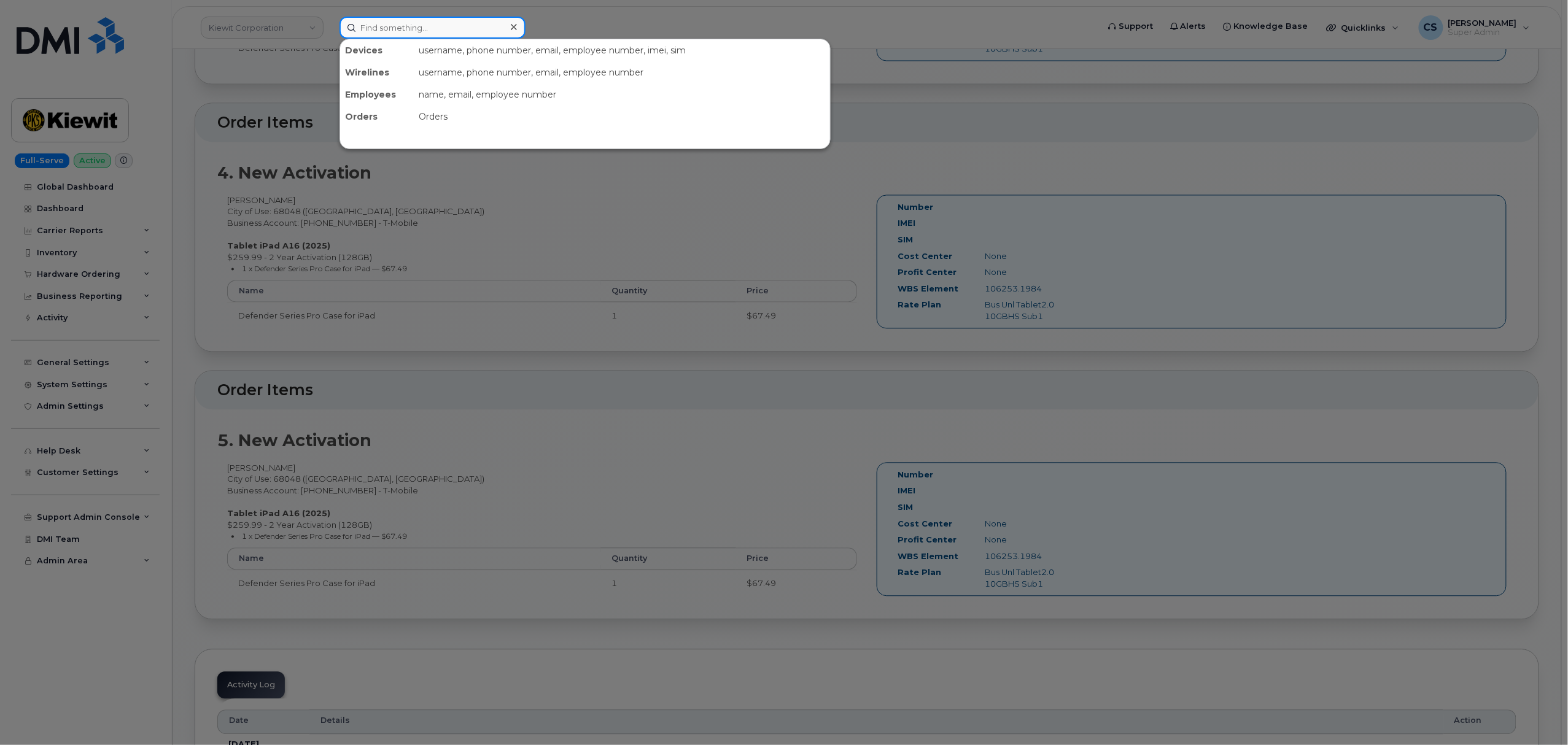
click at [467, 31] on input at bounding box center [432, 28] width 186 height 22
paste input "9032724296"
type input "9032724296"
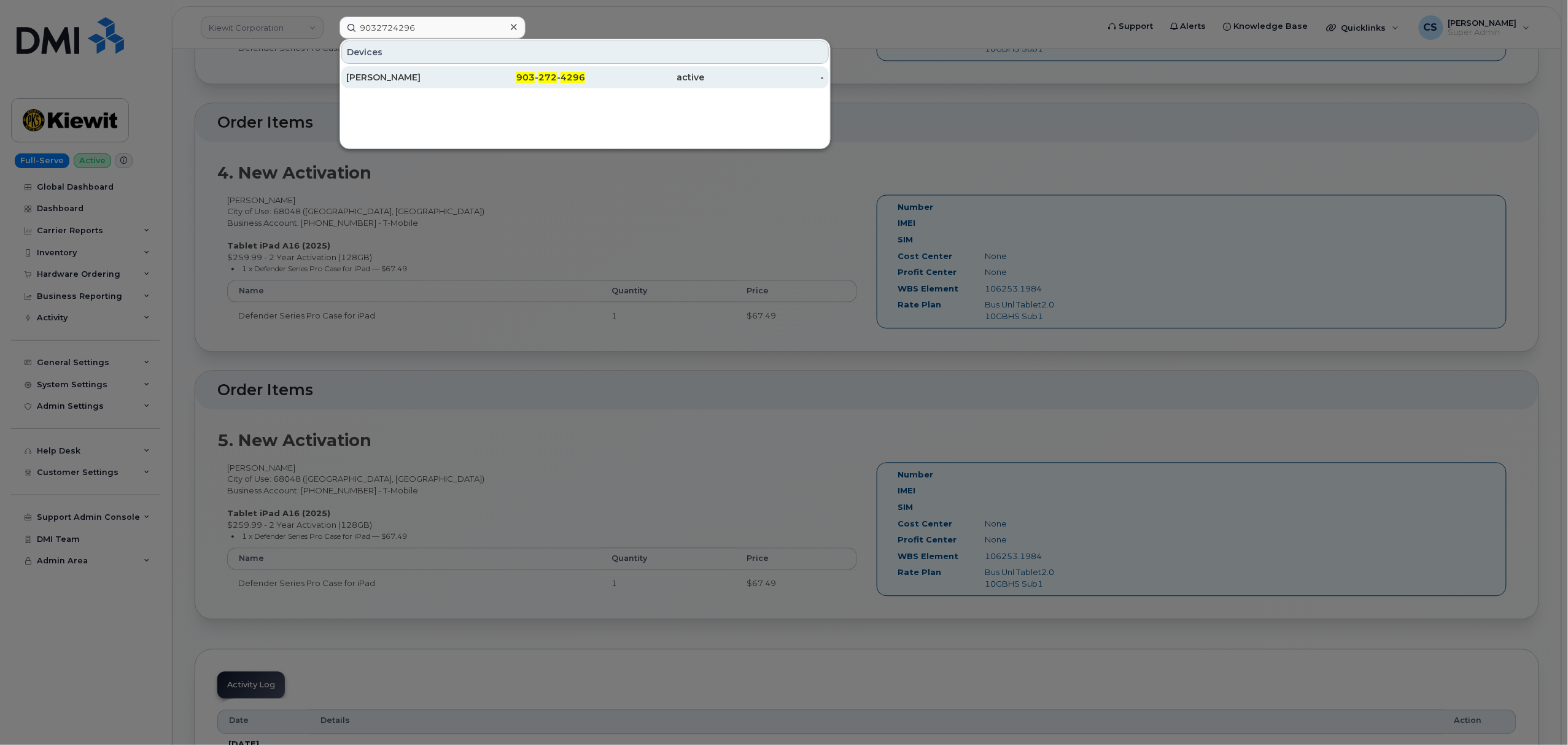
click at [573, 76] on span "4296" at bounding box center [573, 77] width 25 height 11
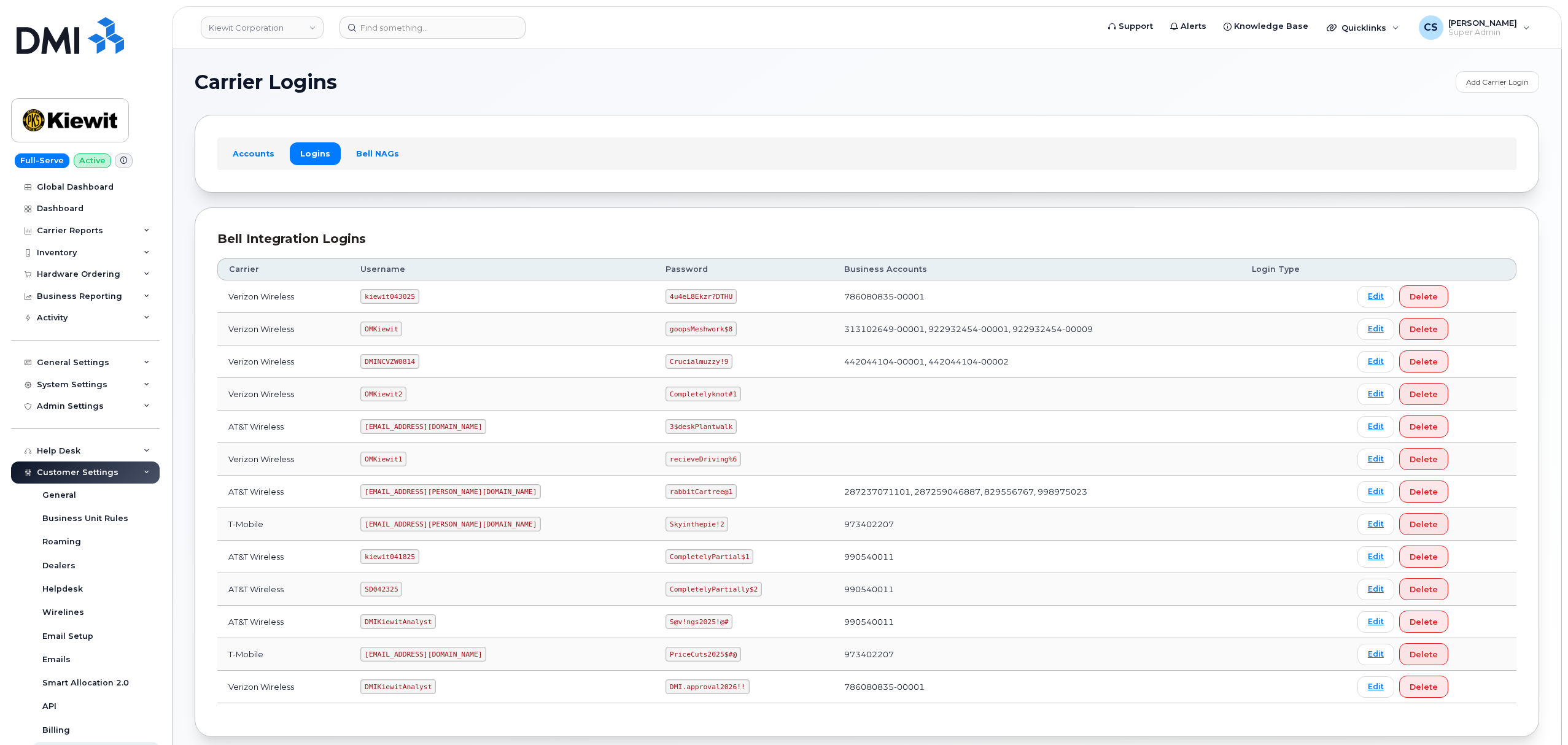
scroll to position [67, 0]
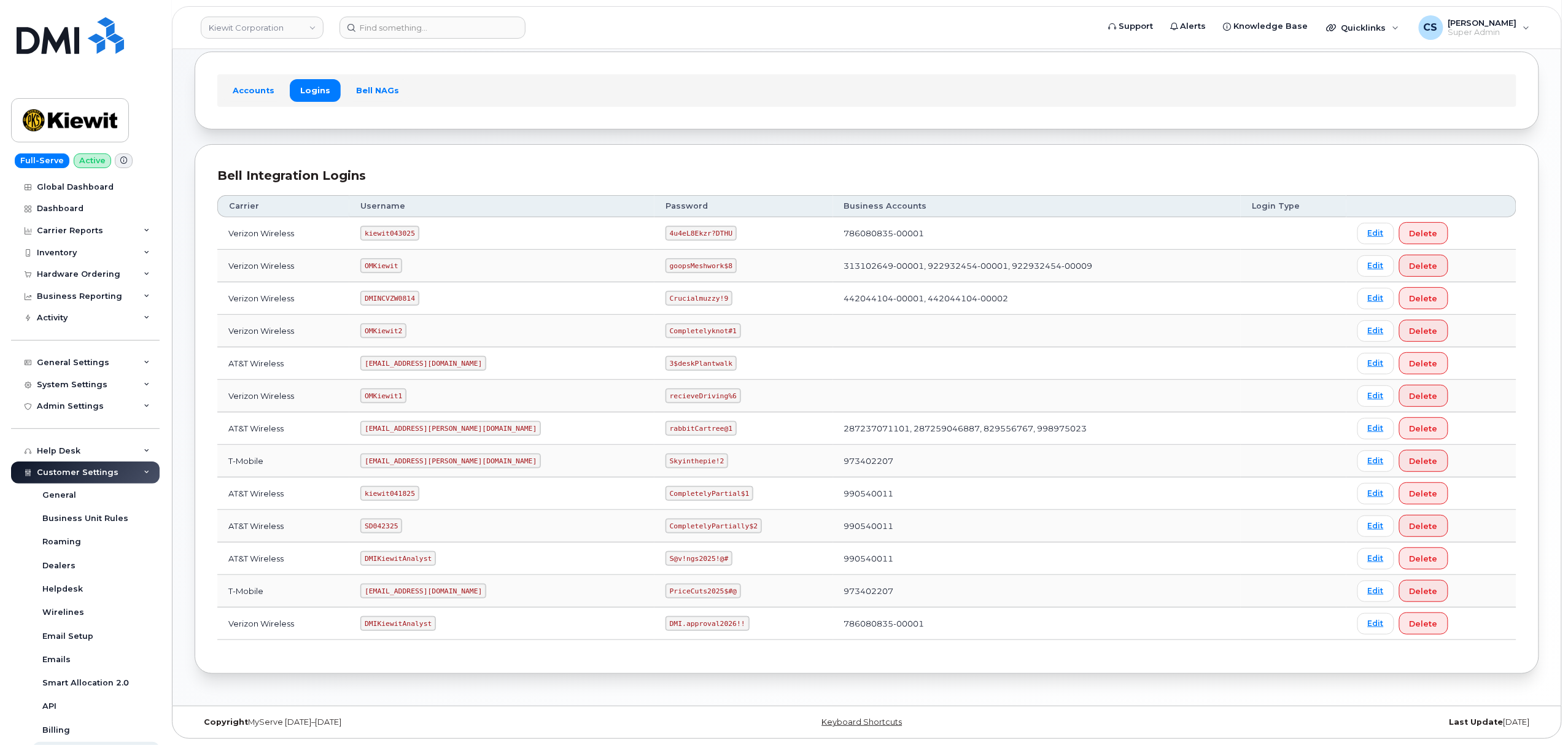
click at [394, 460] on code "[EMAIL_ADDRESS][PERSON_NAME][DOMAIN_NAME]" at bounding box center [451, 460] width 180 height 14
copy code "[EMAIL_ADDRESS][PERSON_NAME][DOMAIN_NAME]"
drag, startPoint x: 664, startPoint y: 459, endPoint x: 604, endPoint y: 459, distance: 60.0
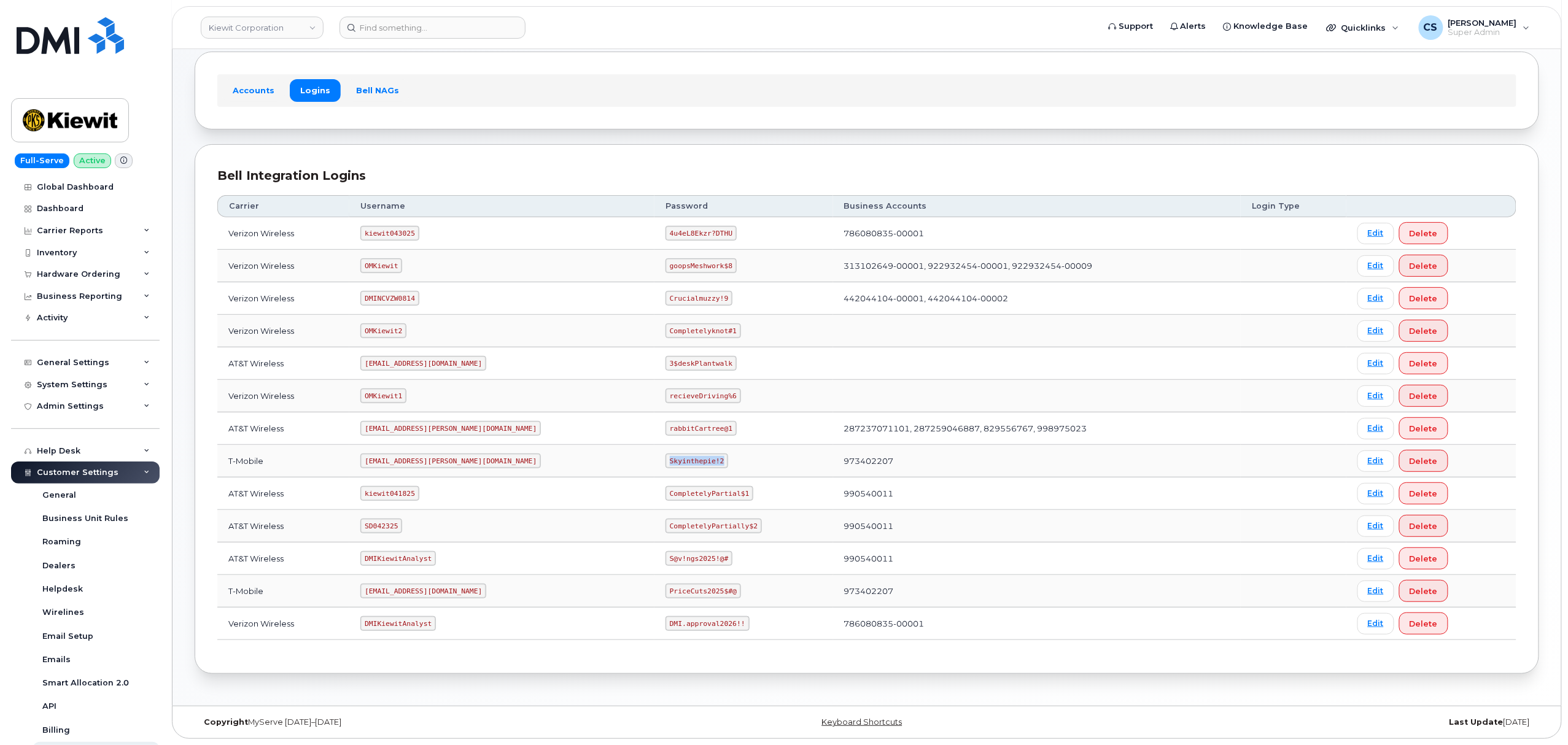
click at [655, 459] on td "Skyinthepie!2" at bounding box center [744, 461] width 179 height 32
copy code "Skyinthepie!2"
